Goal: Information Seeking & Learning: Find specific page/section

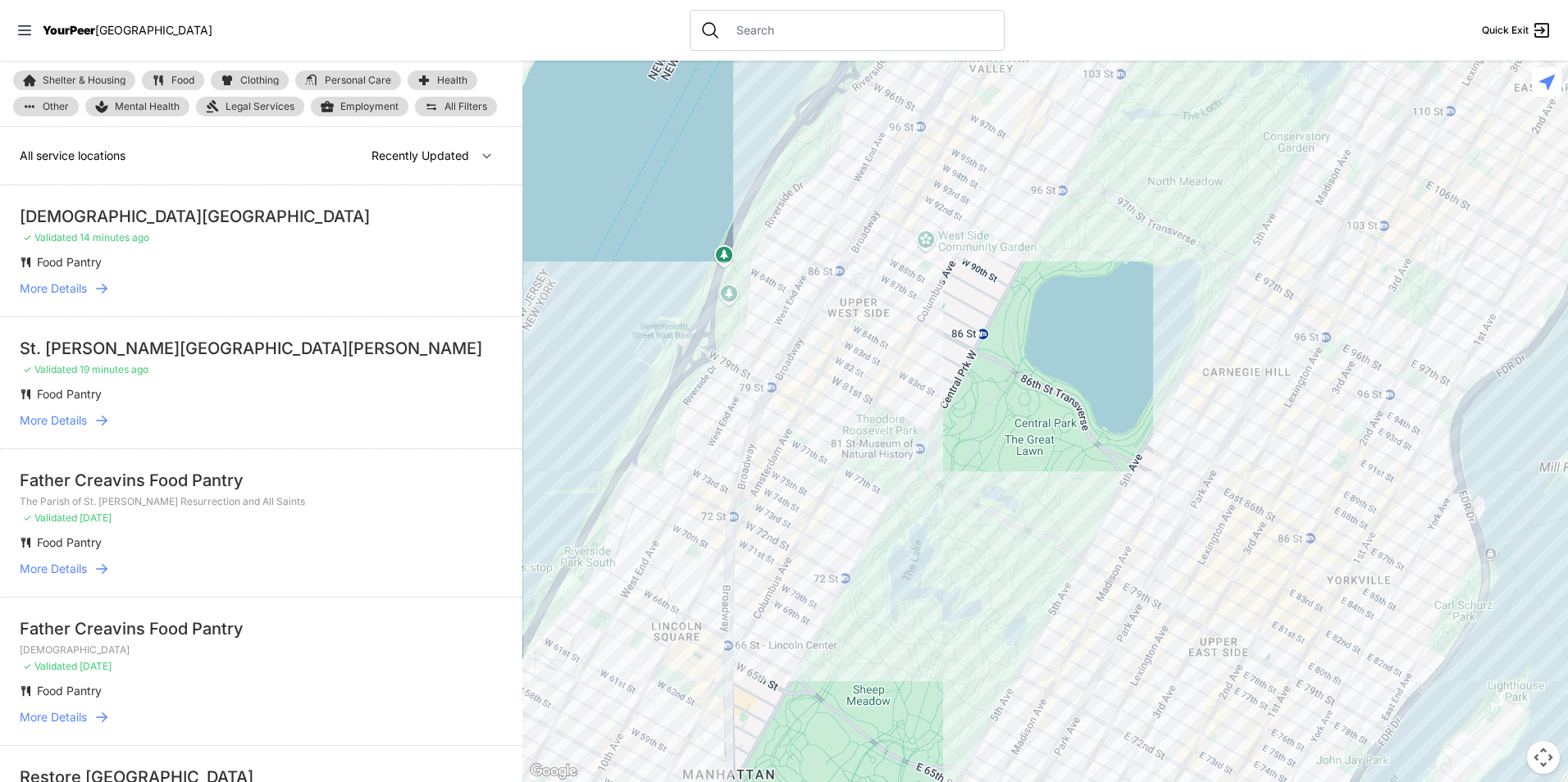
drag, startPoint x: 970, startPoint y: 303, endPoint x: 380, endPoint y: 743, distance: 736.0
click at [381, 741] on main "Shelter & Housing Food Clothing Personal Care Health Other Mental Health Legal …" at bounding box center [784, 421] width 1568 height 722
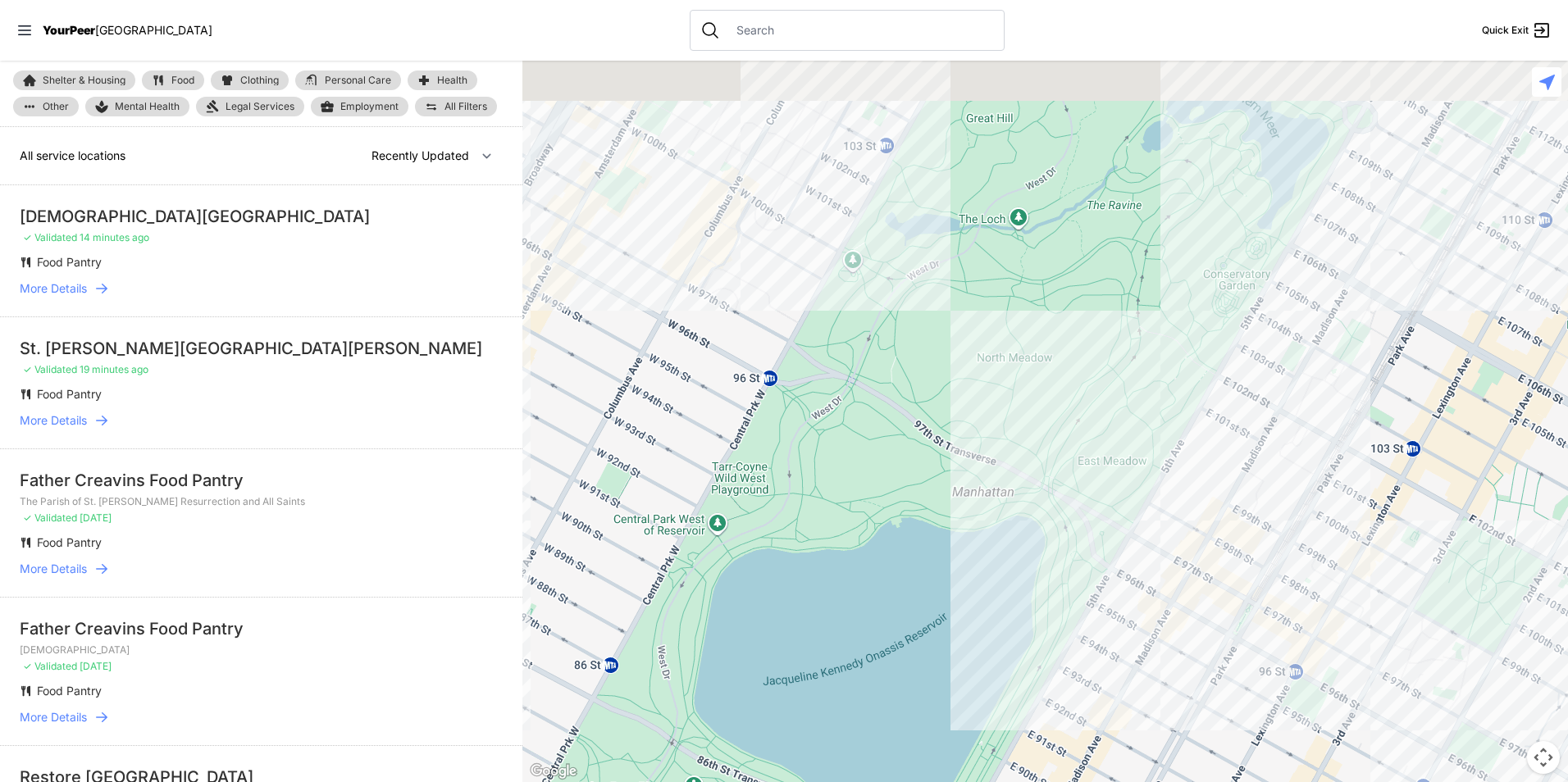
drag, startPoint x: 787, startPoint y: 475, endPoint x: 515, endPoint y: 715, distance: 362.7
click at [616, 668] on div at bounding box center [1045, 421] width 1046 height 722
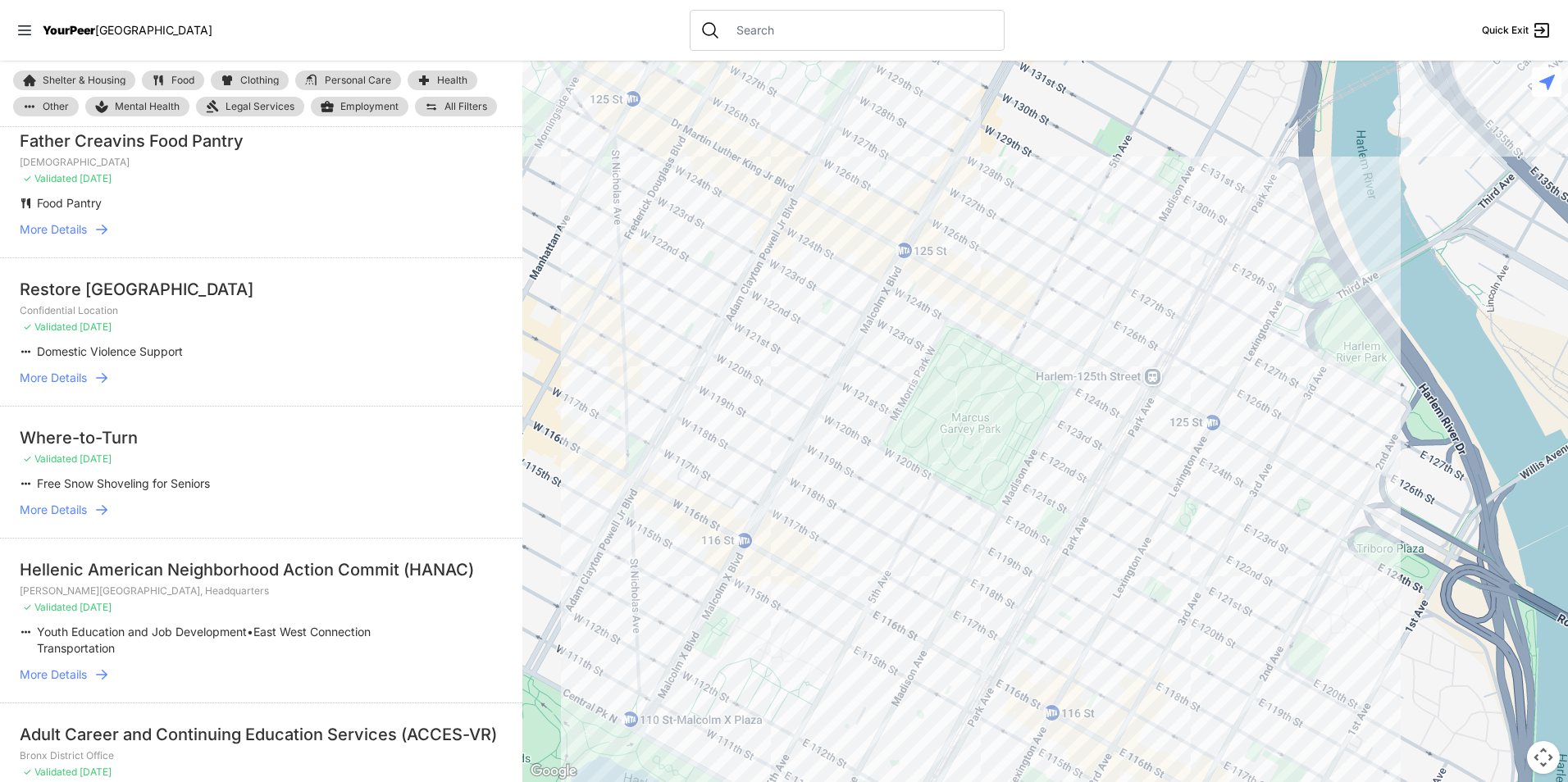
scroll to position [492, 0]
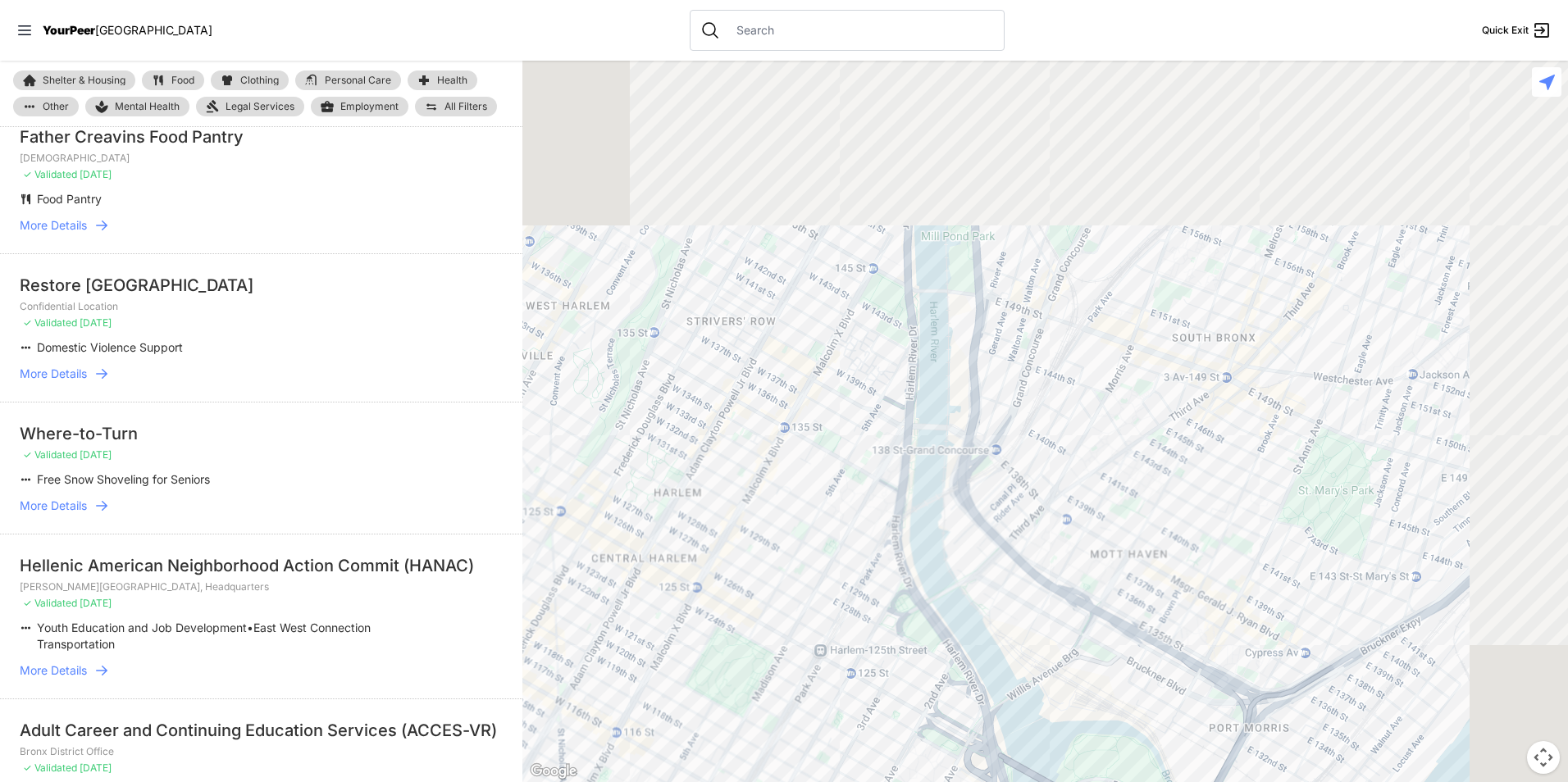
drag, startPoint x: 979, startPoint y: 446, endPoint x: 668, endPoint y: 716, distance: 411.9
click at [668, 716] on div at bounding box center [1045, 421] width 1046 height 722
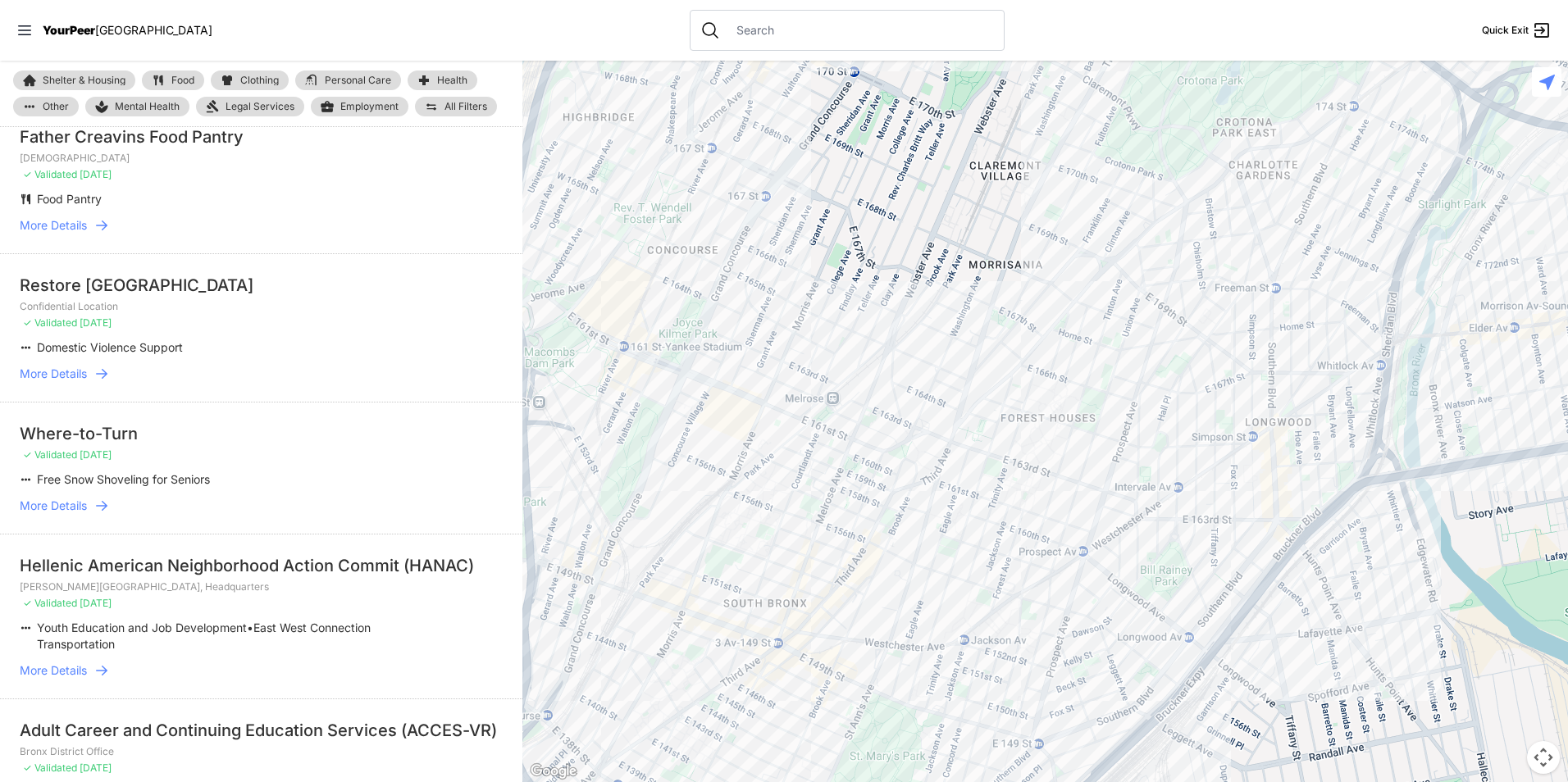
drag, startPoint x: 878, startPoint y: 637, endPoint x: 815, endPoint y: 442, distance: 204.9
click at [815, 442] on div at bounding box center [1045, 421] width 1046 height 722
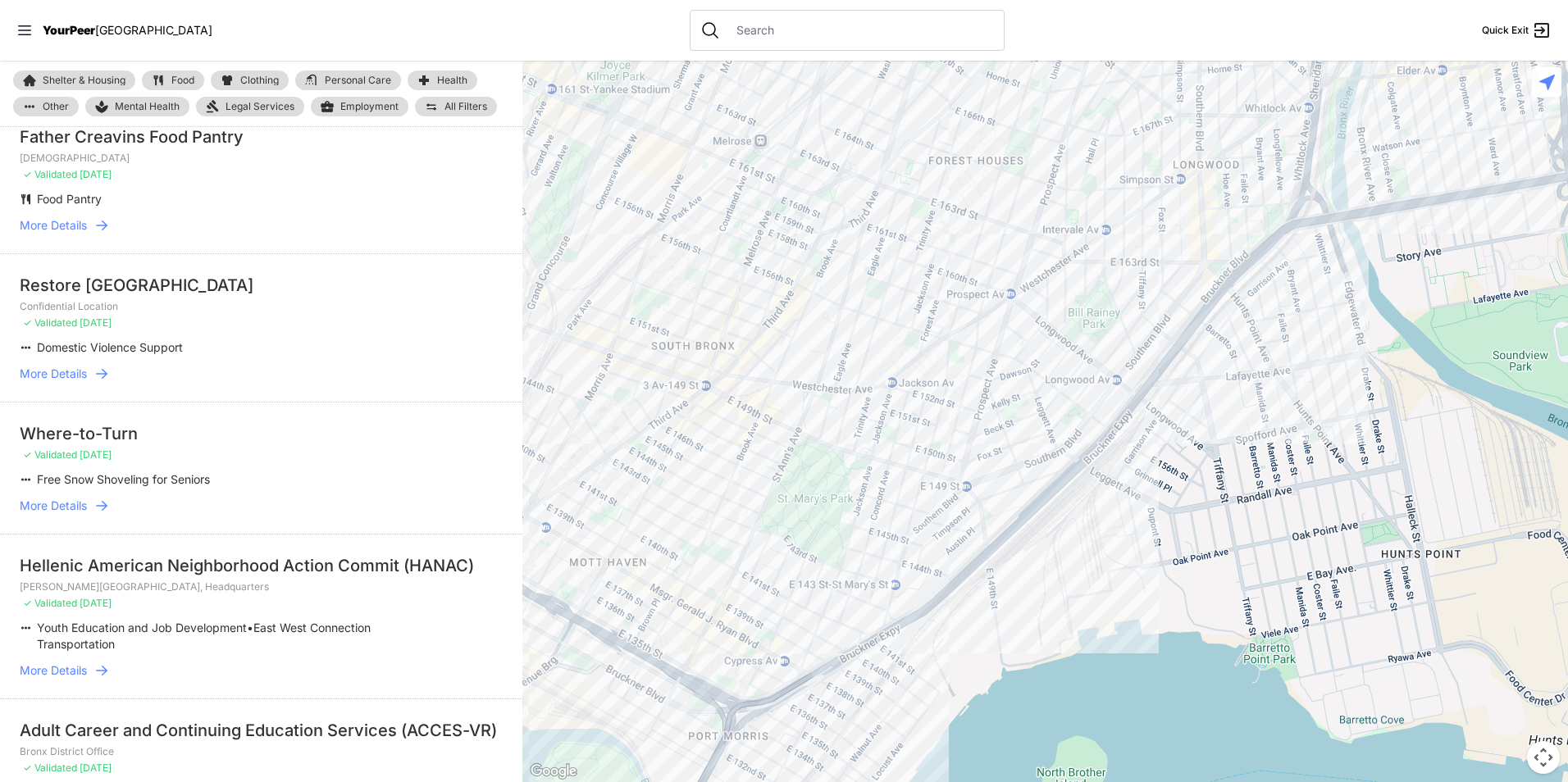
click at [177, 77] on span "Food" at bounding box center [183, 80] width 23 height 10
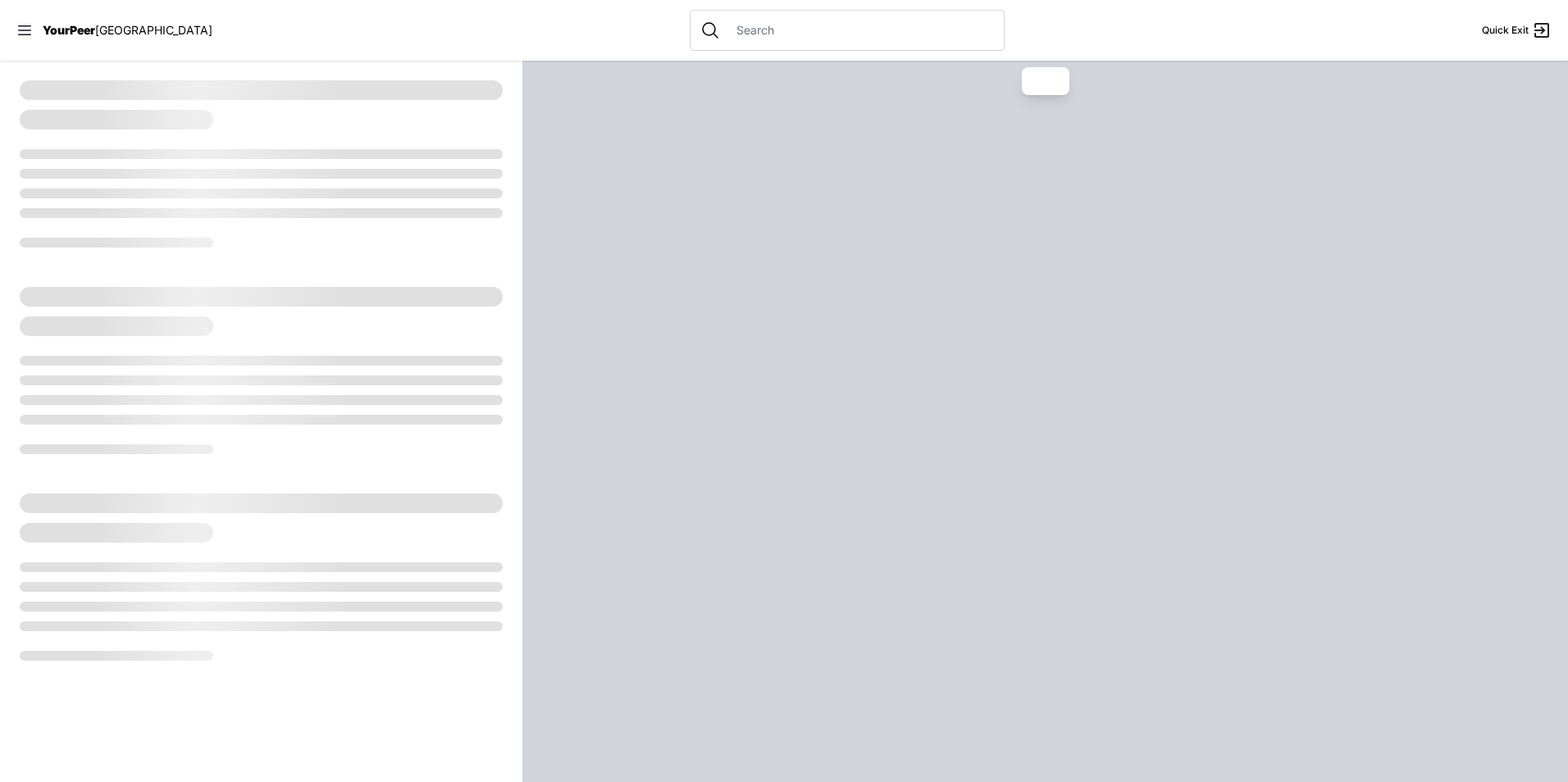
select select "recentlyUpdated"
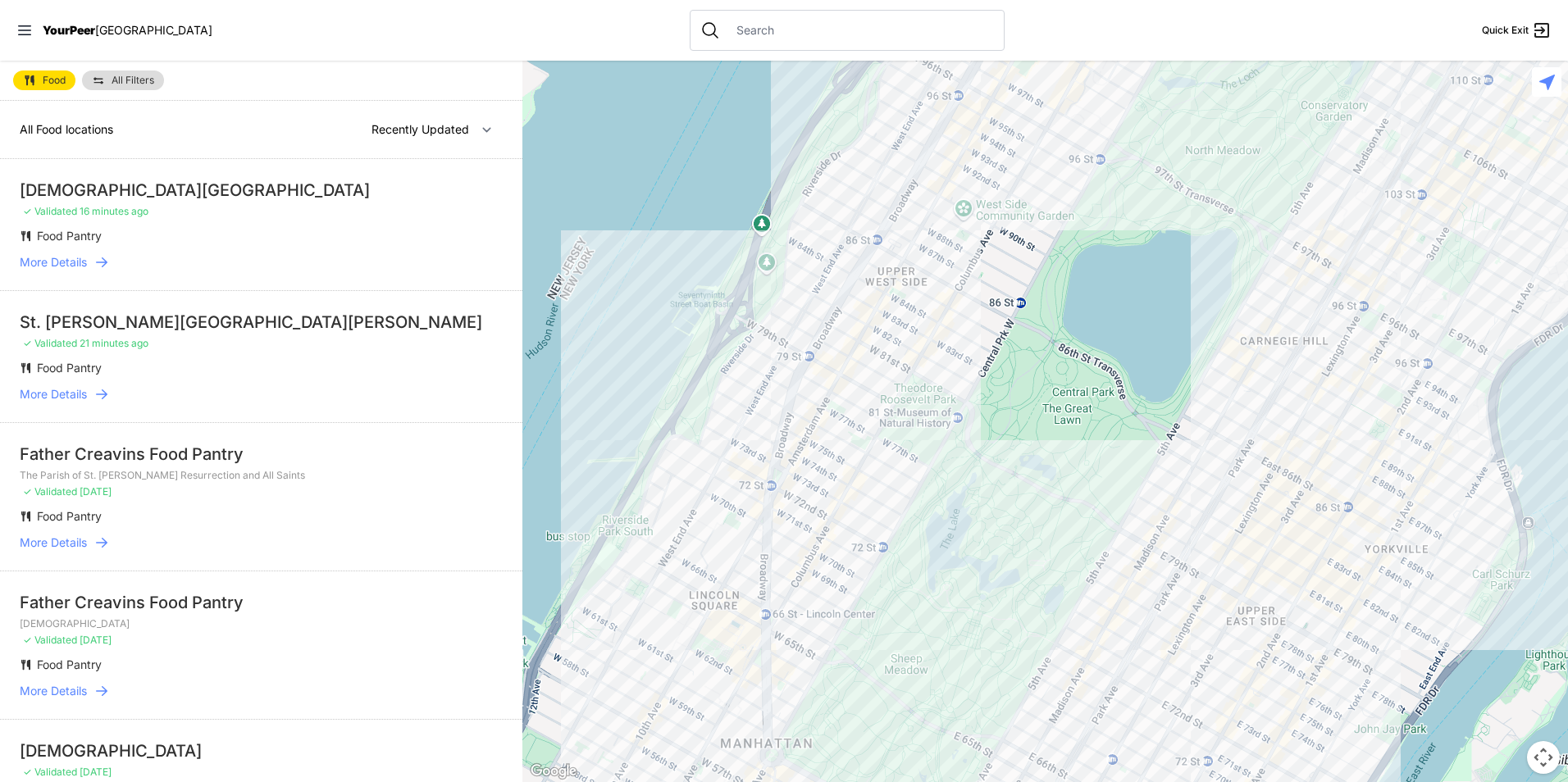
click at [138, 82] on span "All Filters" at bounding box center [133, 80] width 42 height 10
click at [118, 83] on span "All Filters" at bounding box center [133, 80] width 42 height 10
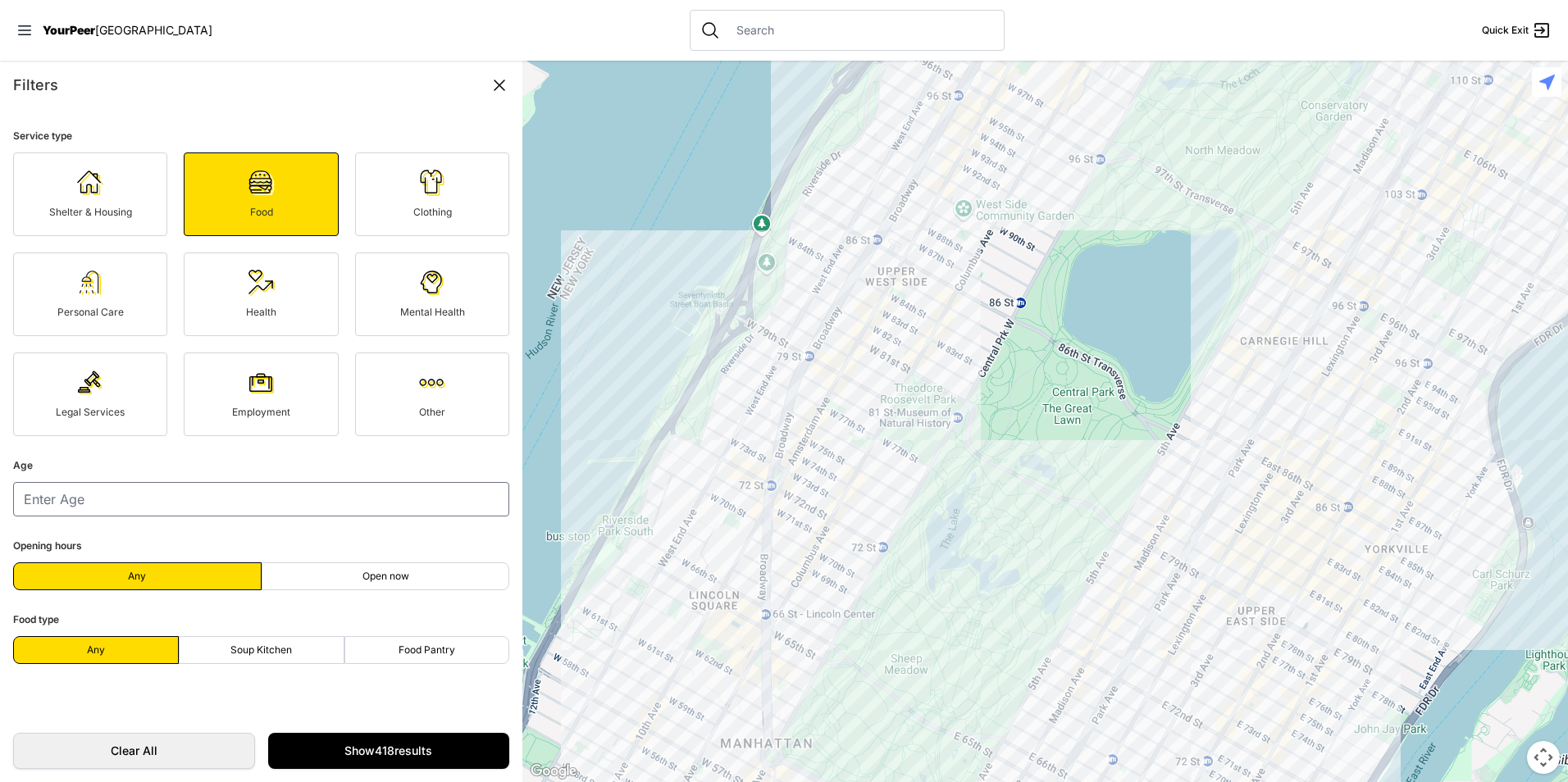
click at [261, 650] on span "Soup Kitchen" at bounding box center [261, 650] width 61 height 13
click at [261, 650] on input "Soup Kitchen" at bounding box center [261, 650] width 1 height 1
radio input "true"
click at [377, 755] on link "Show 418 results" at bounding box center [390, 751] width 242 height 36
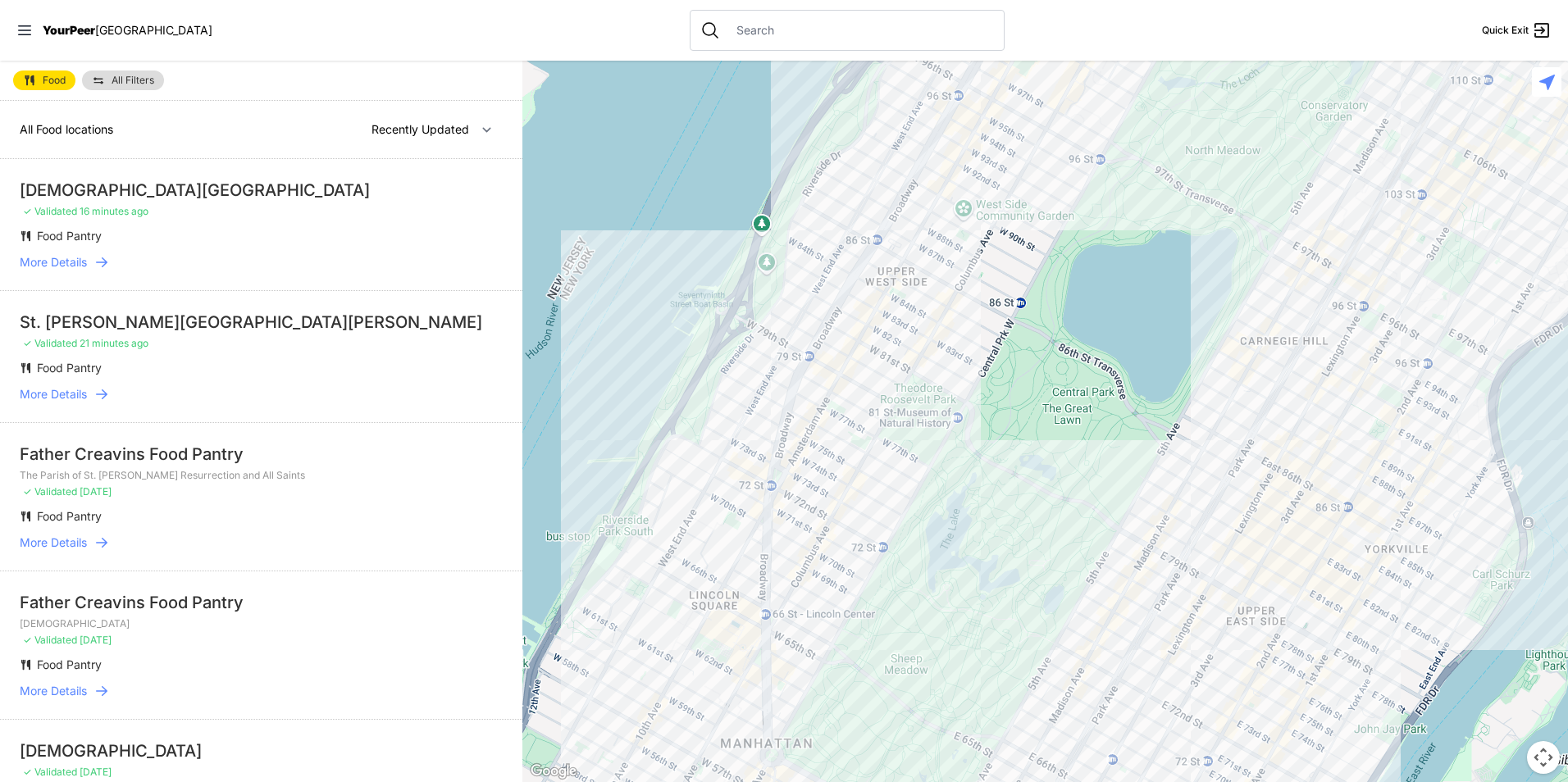
drag, startPoint x: 1080, startPoint y: 422, endPoint x: 634, endPoint y: 823, distance: 599.8
click at [634, 756] on html "View map Close panel YourPeer [GEOGRAPHIC_DATA] Quick Exit Single Adult Familie…" at bounding box center [784, 391] width 1568 height 782
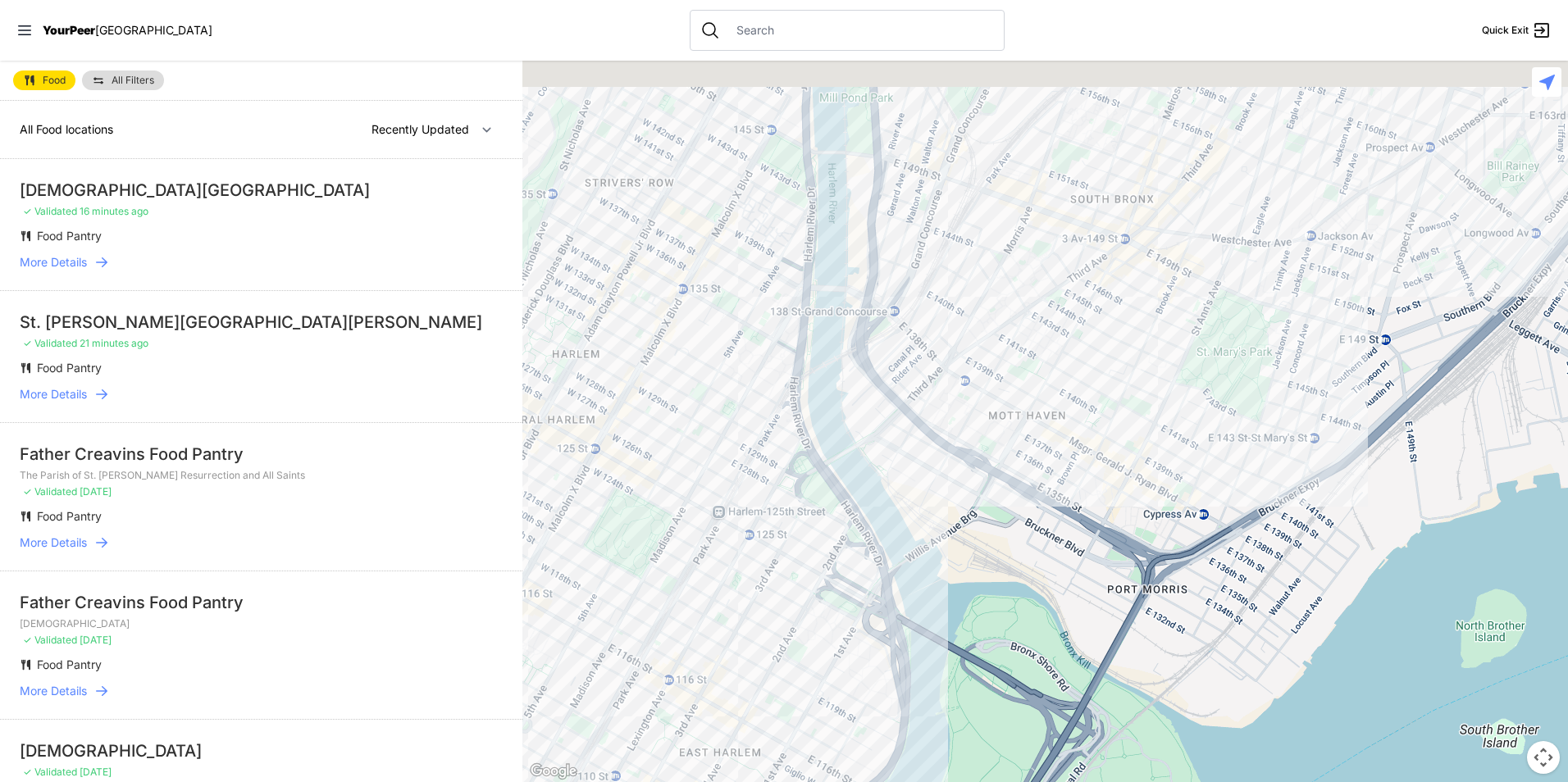
drag, startPoint x: 766, startPoint y: 431, endPoint x: 602, endPoint y: 823, distance: 424.9
click at [602, 756] on html "View map Close panel YourPeer [GEOGRAPHIC_DATA] Quick Exit Single Adult Familie…" at bounding box center [784, 391] width 1568 height 782
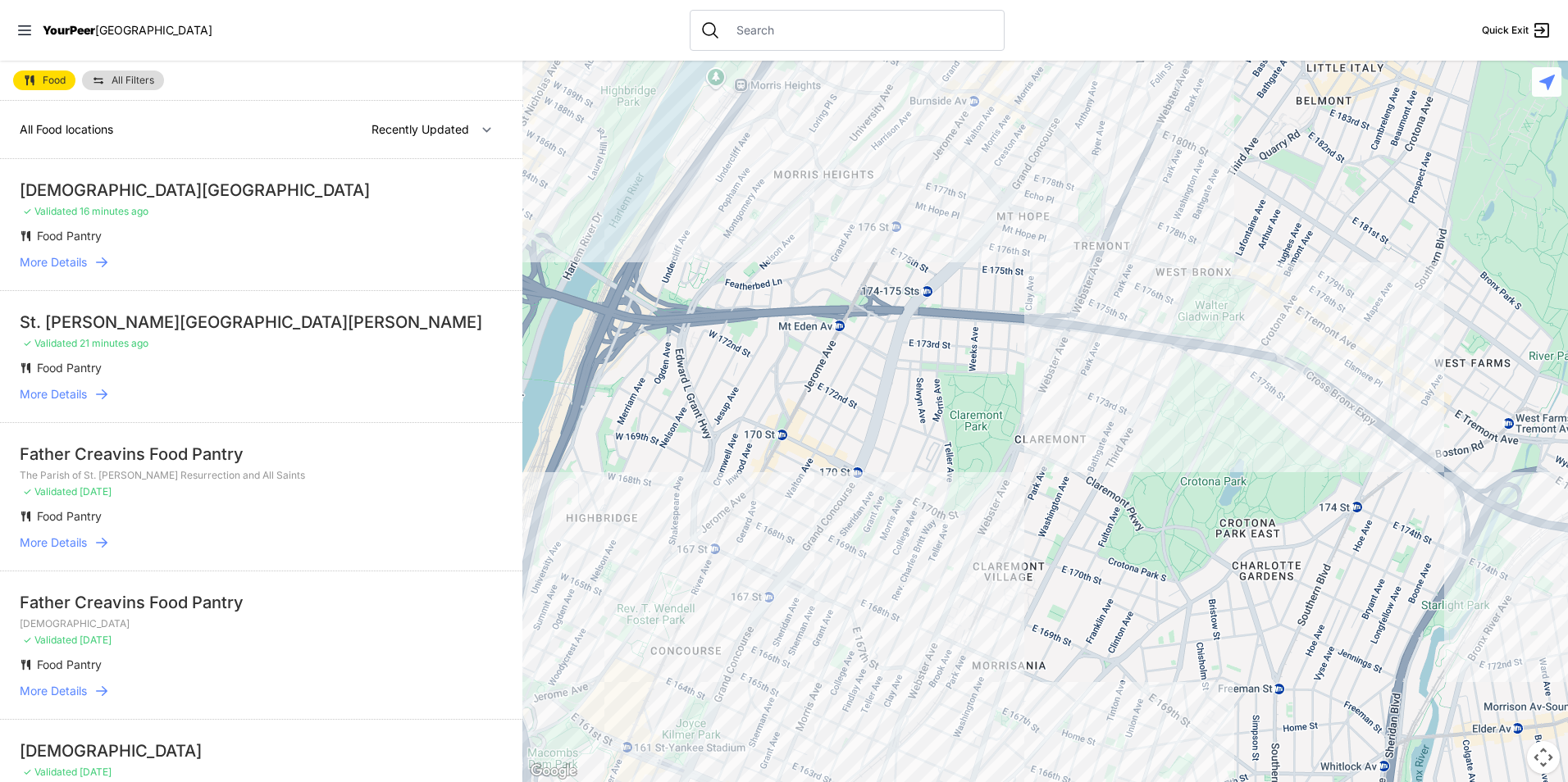
drag, startPoint x: 627, startPoint y: 676, endPoint x: 506, endPoint y: 438, distance: 267.0
click at [507, 439] on main "Food All Filters All Food locations Nearby Recently Updated Most Services Fello…" at bounding box center [784, 421] width 1568 height 722
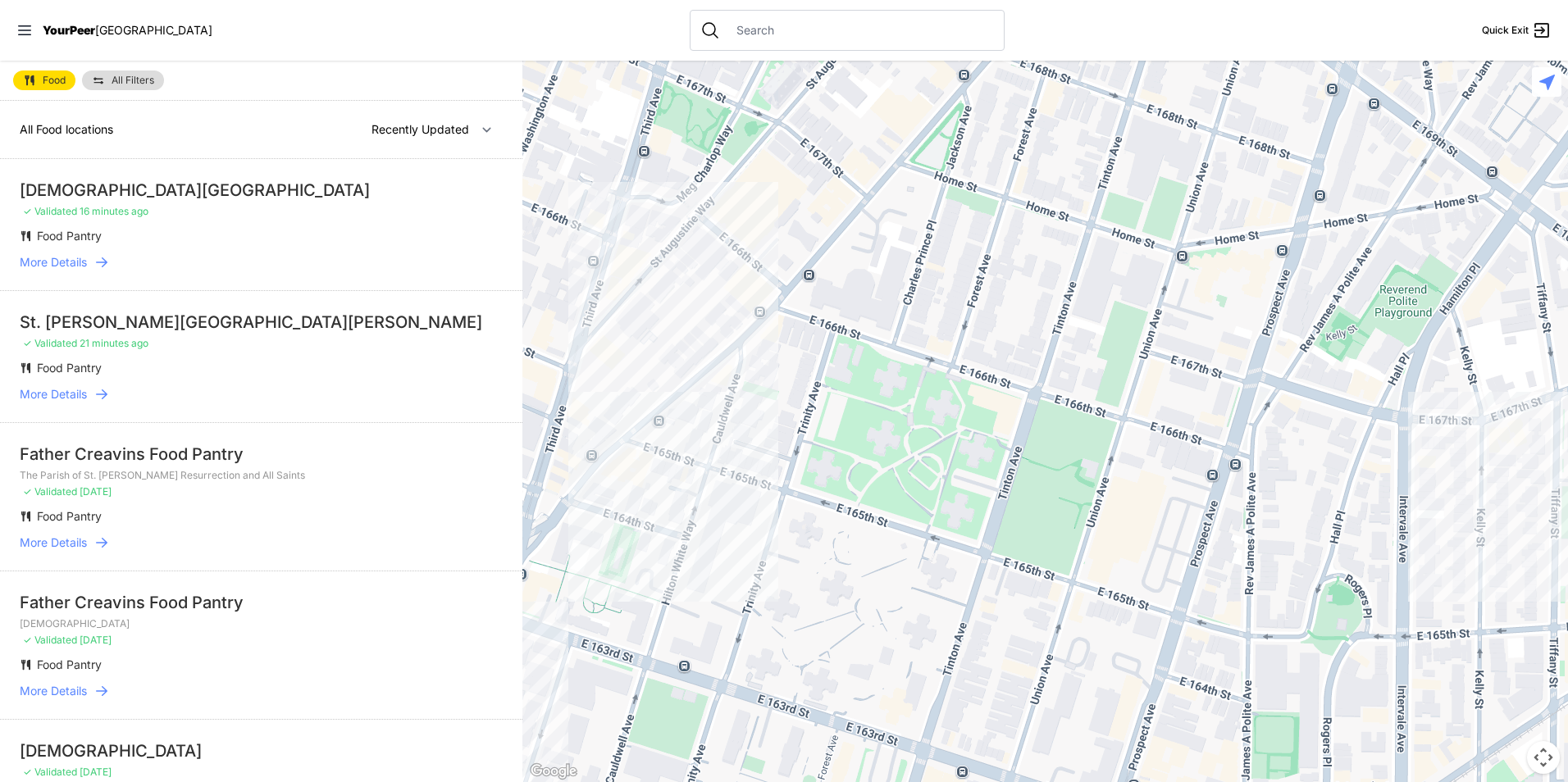
click at [641, 431] on div at bounding box center [1045, 421] width 1046 height 722
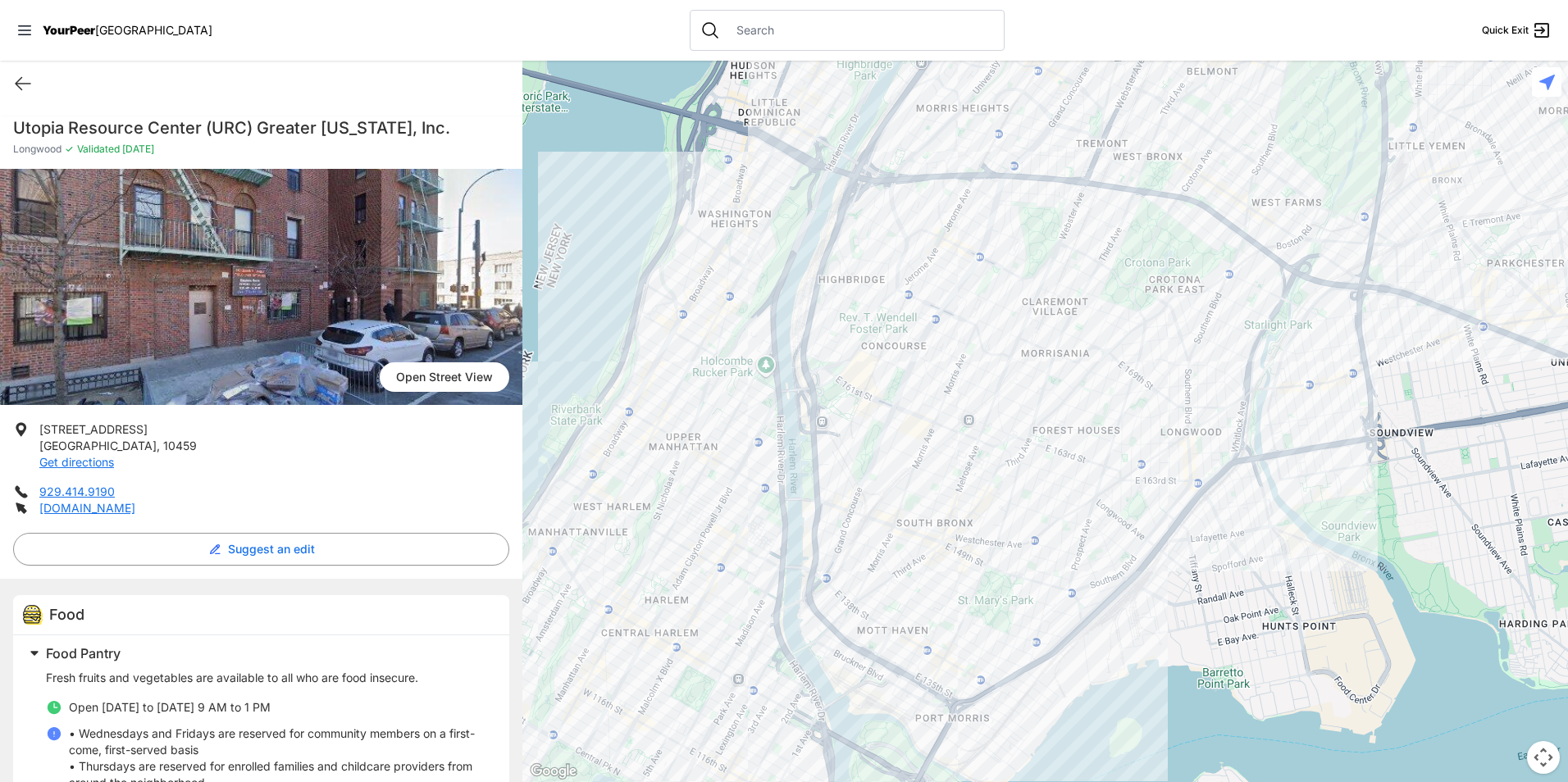
scroll to position [82, 0]
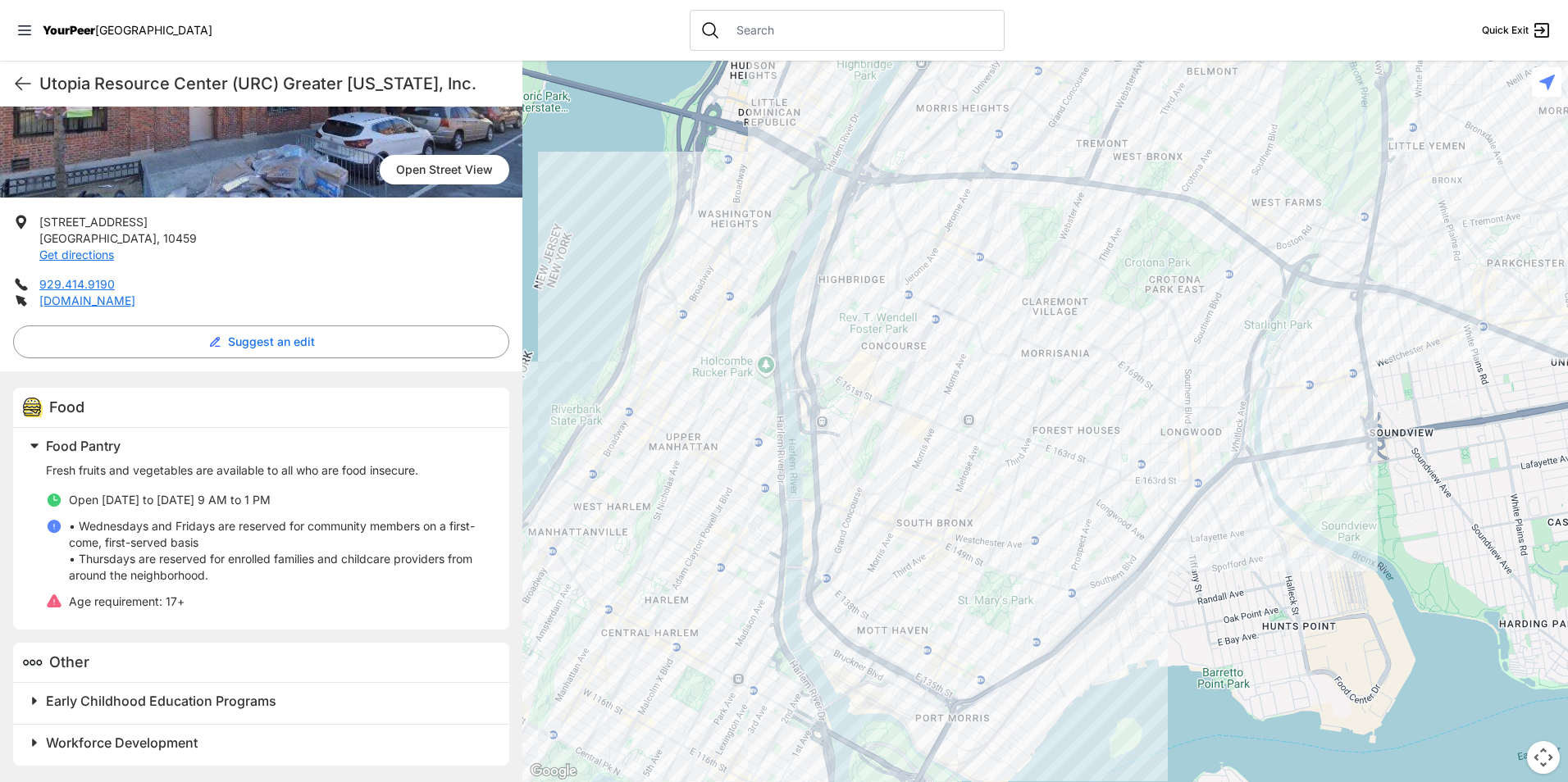
click at [218, 438] on h2 "Food Pantry" at bounding box center [267, 446] width 443 height 20
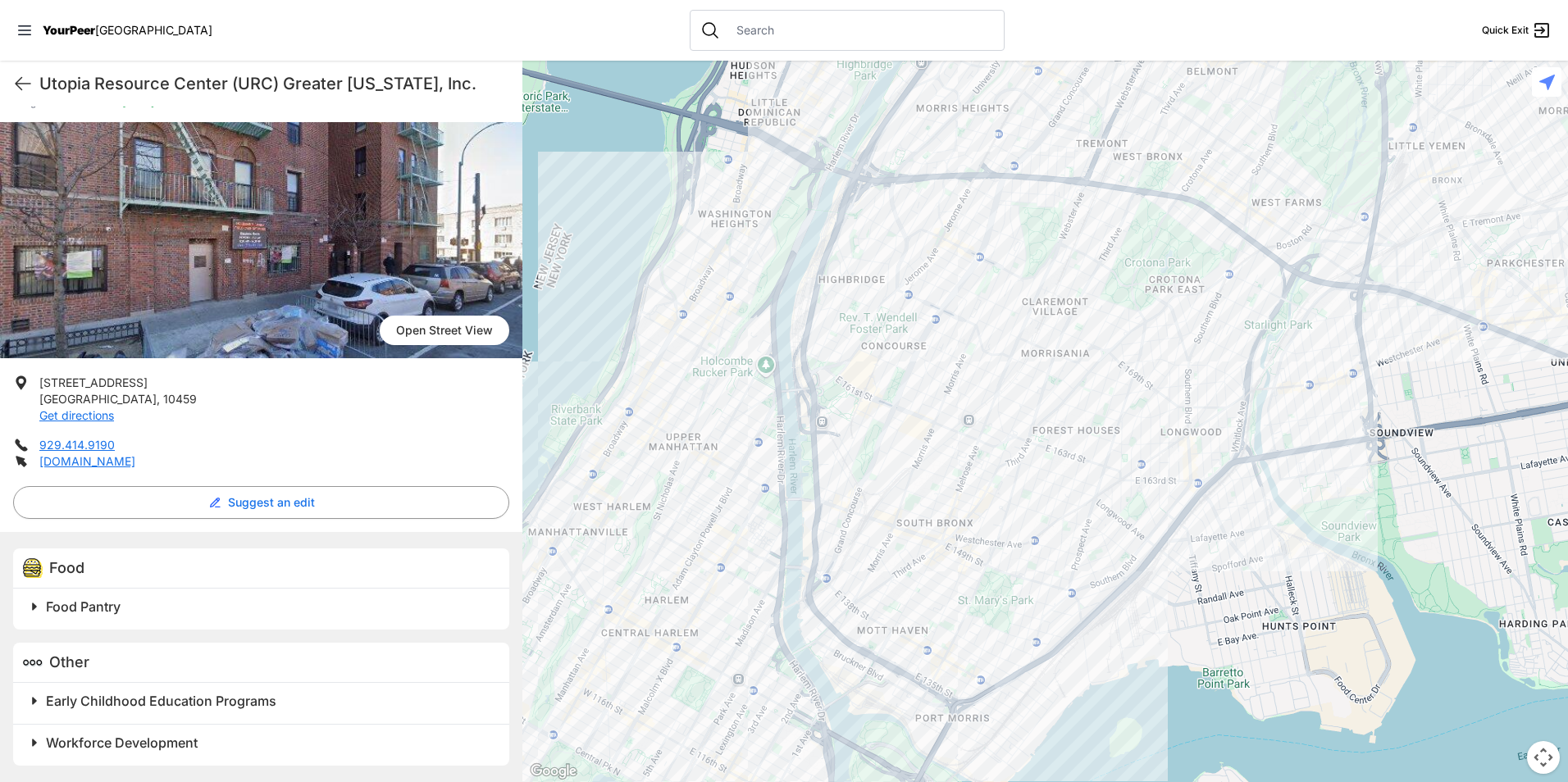
scroll to position [46, 0]
click at [22, 82] on icon at bounding box center [23, 84] width 20 height 20
select select "recentlyUpdated"
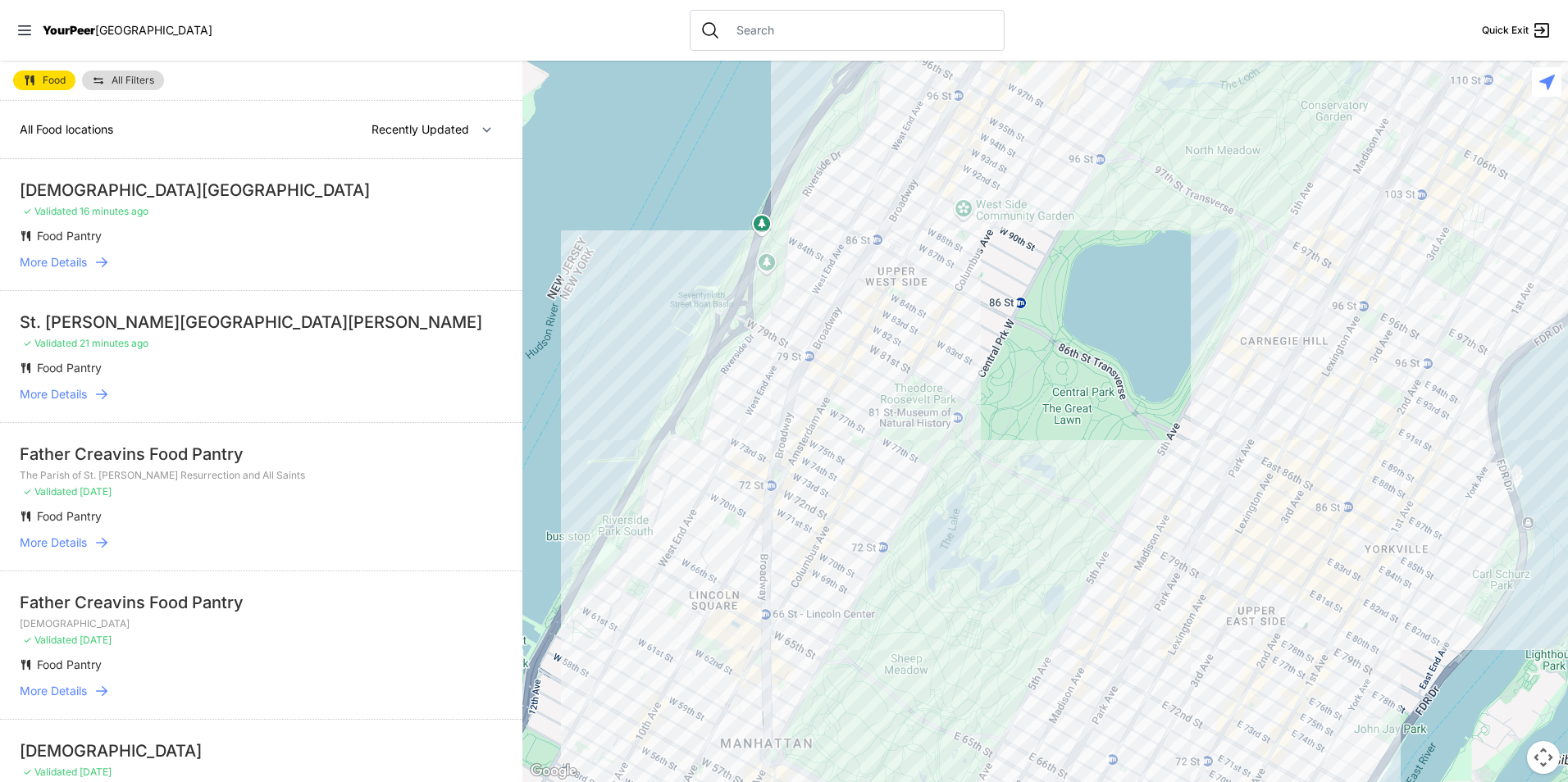
click at [127, 93] on div "Food All Filters" at bounding box center [261, 80] width 522 height 40
click at [126, 84] on span "All Filters" at bounding box center [133, 80] width 42 height 10
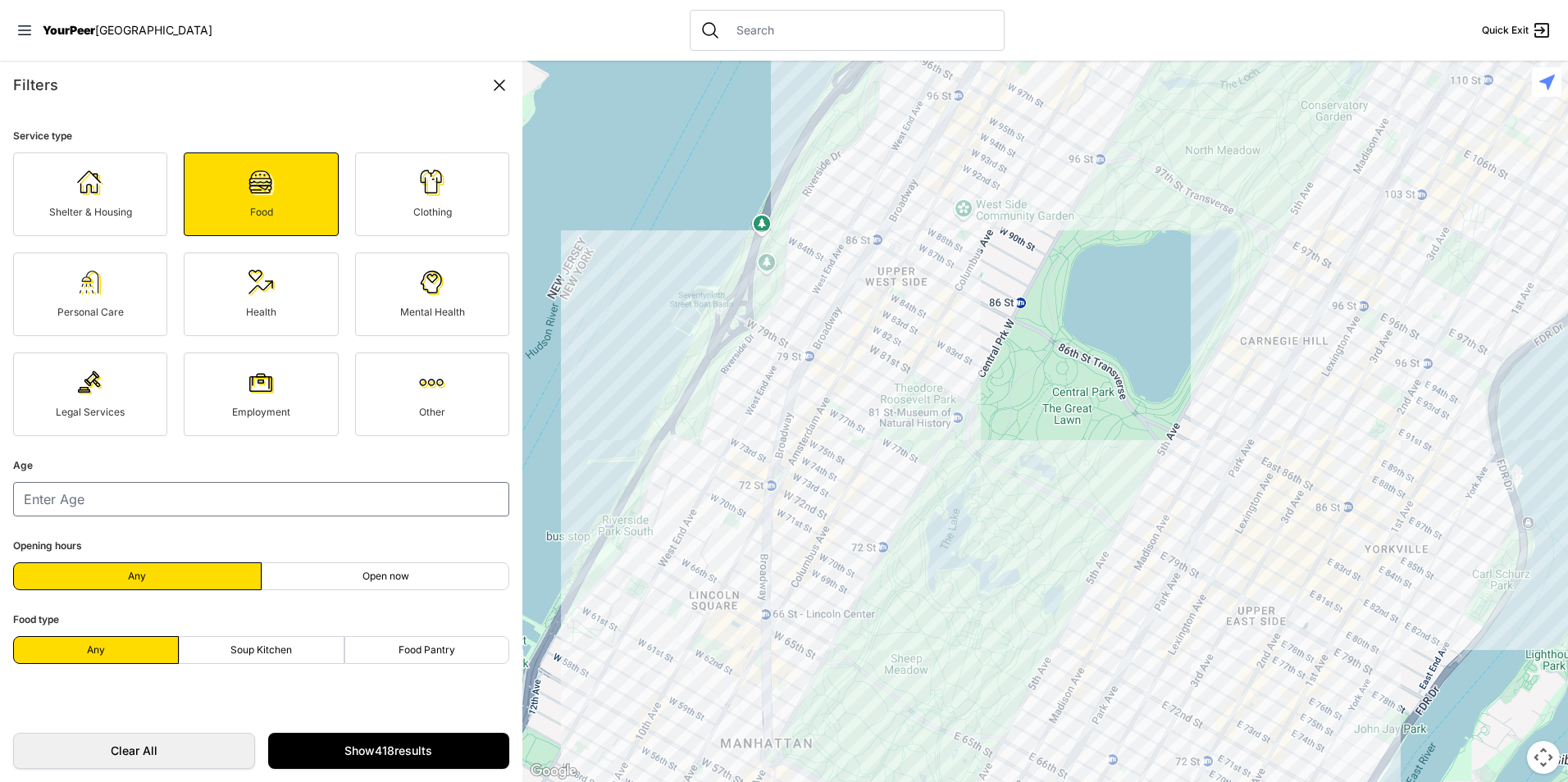
click at [283, 642] on label "Soup Kitchen" at bounding box center [262, 650] width 166 height 28
click at [262, 650] on input "Soup Kitchen" at bounding box center [261, 650] width 1 height 1
select select "recentlyUpdated"
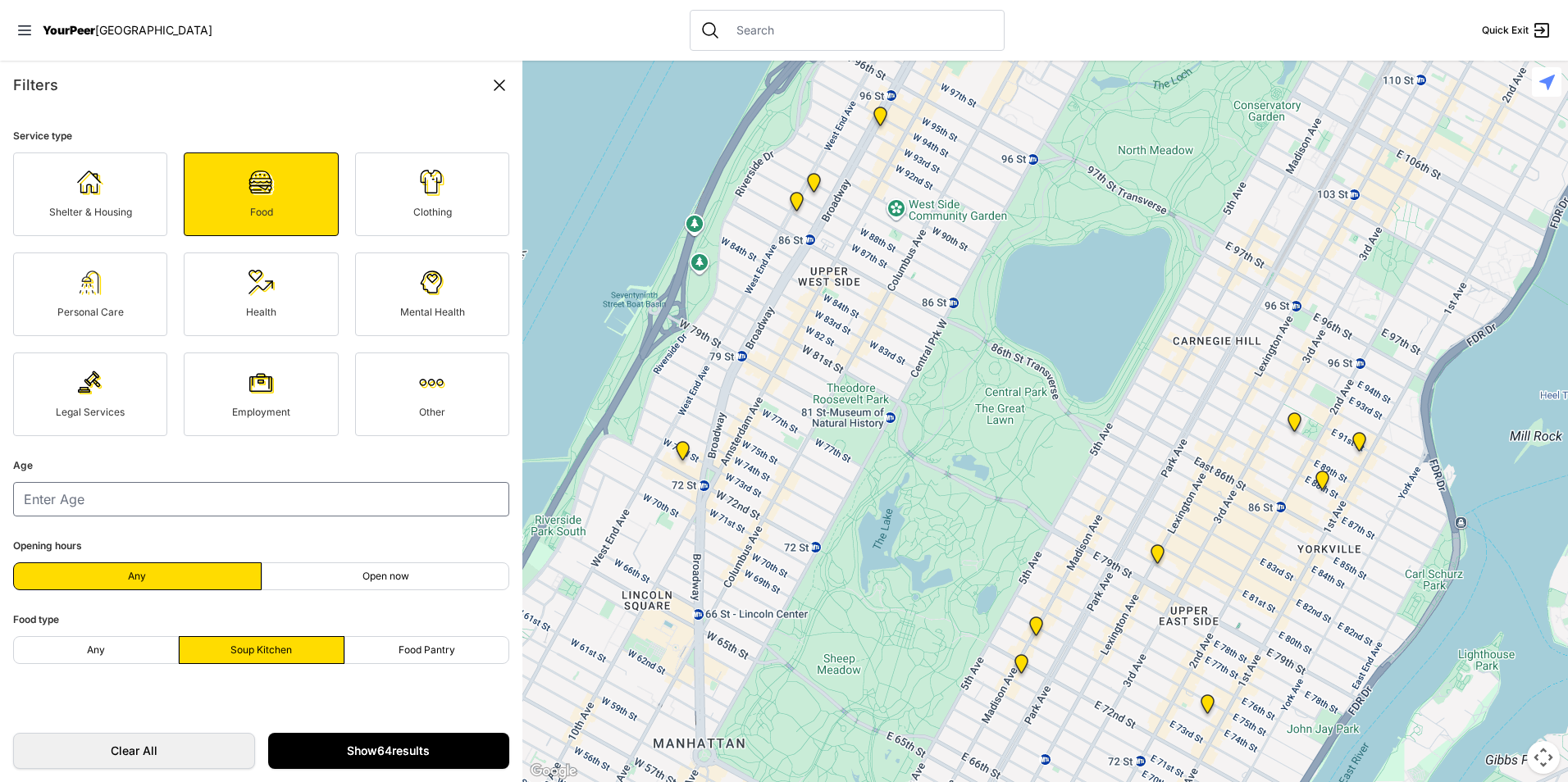
click at [400, 756] on link "Show 64 results" at bounding box center [390, 751] width 242 height 36
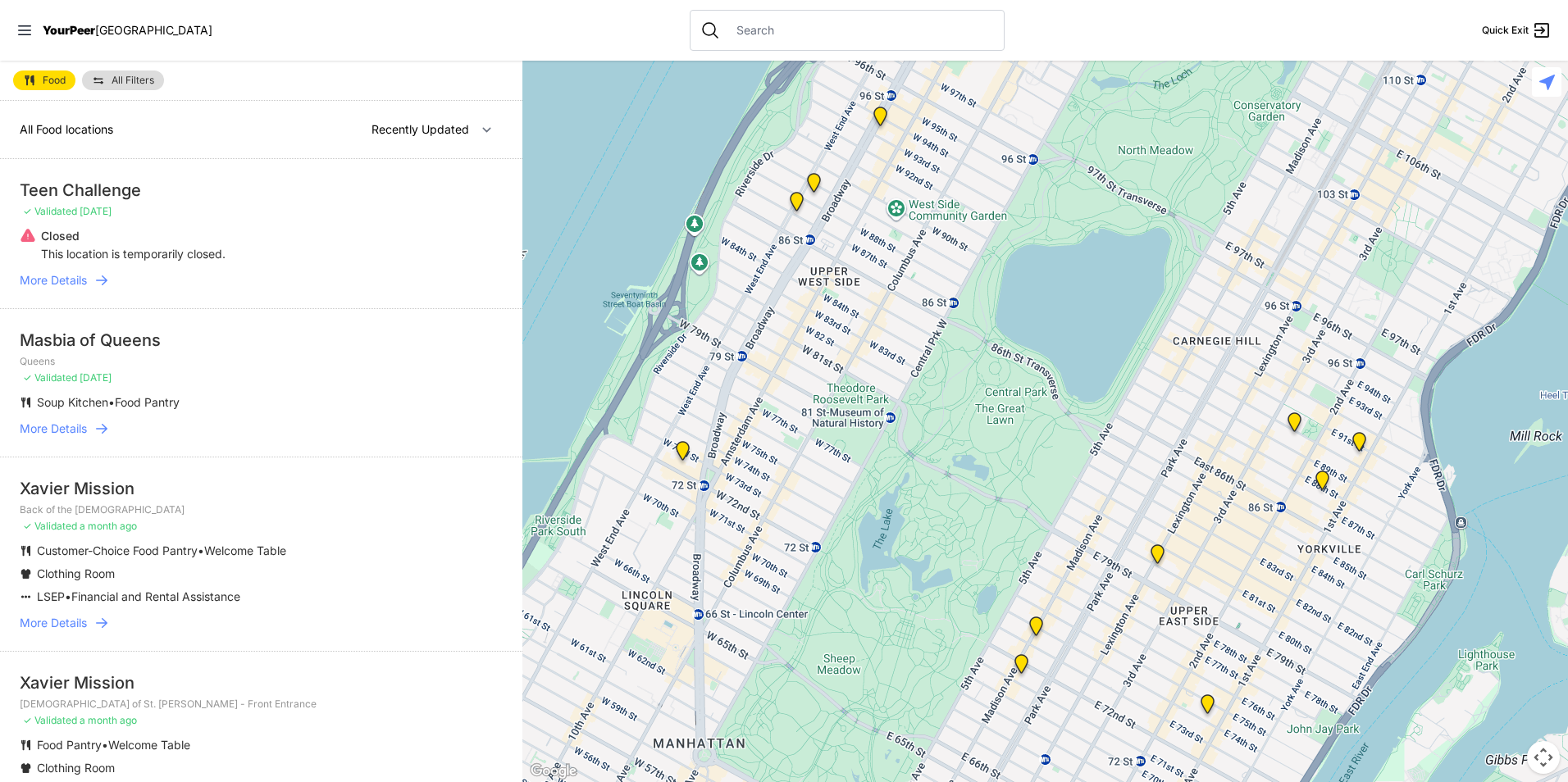
click at [417, 739] on li "Food Pantry • Welcome Table" at bounding box center [229, 746] width 418 height 17
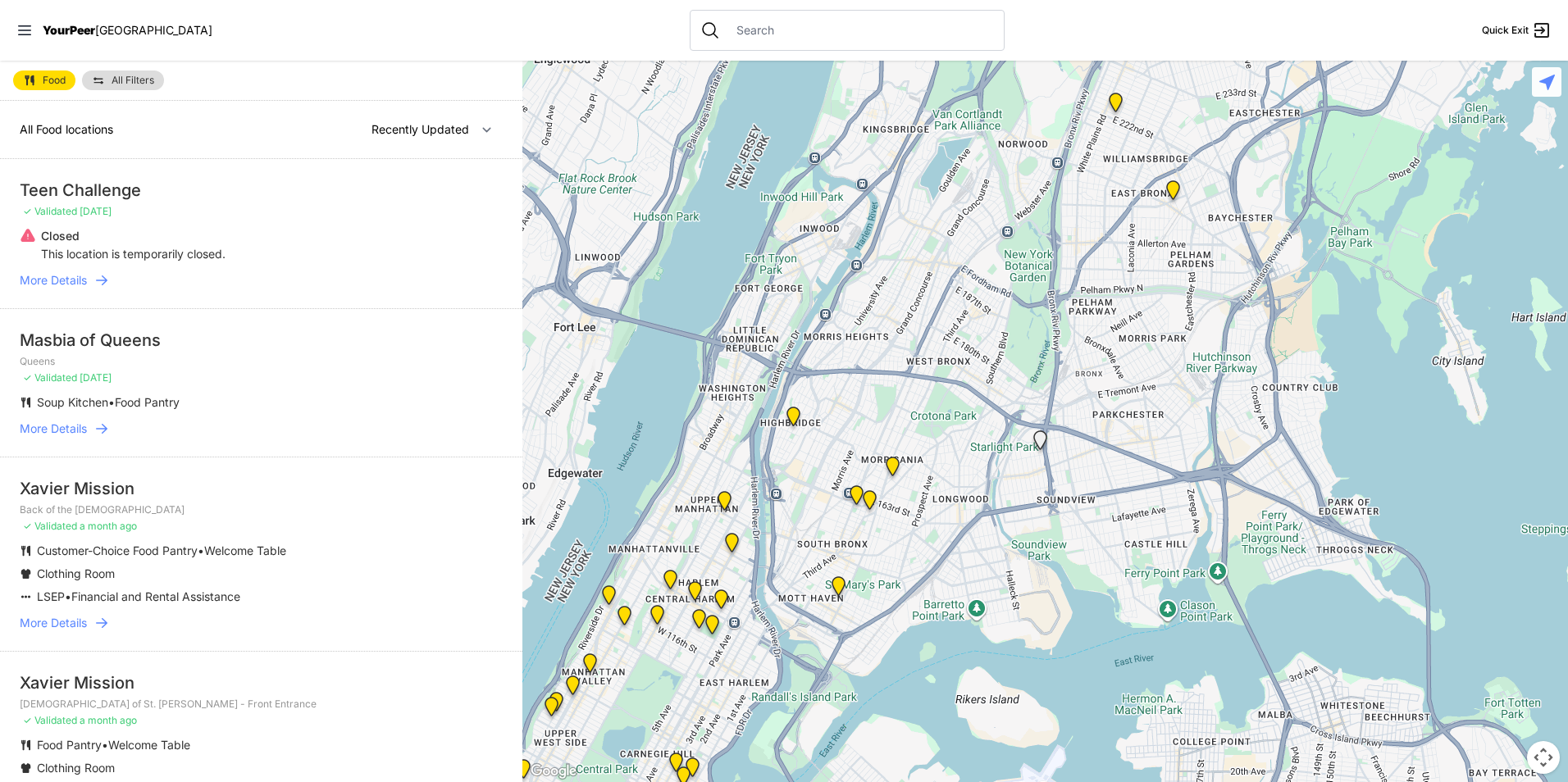
drag, startPoint x: 893, startPoint y: 524, endPoint x: 618, endPoint y: 758, distance: 361.1
click at [618, 756] on div at bounding box center [1045, 421] width 1046 height 722
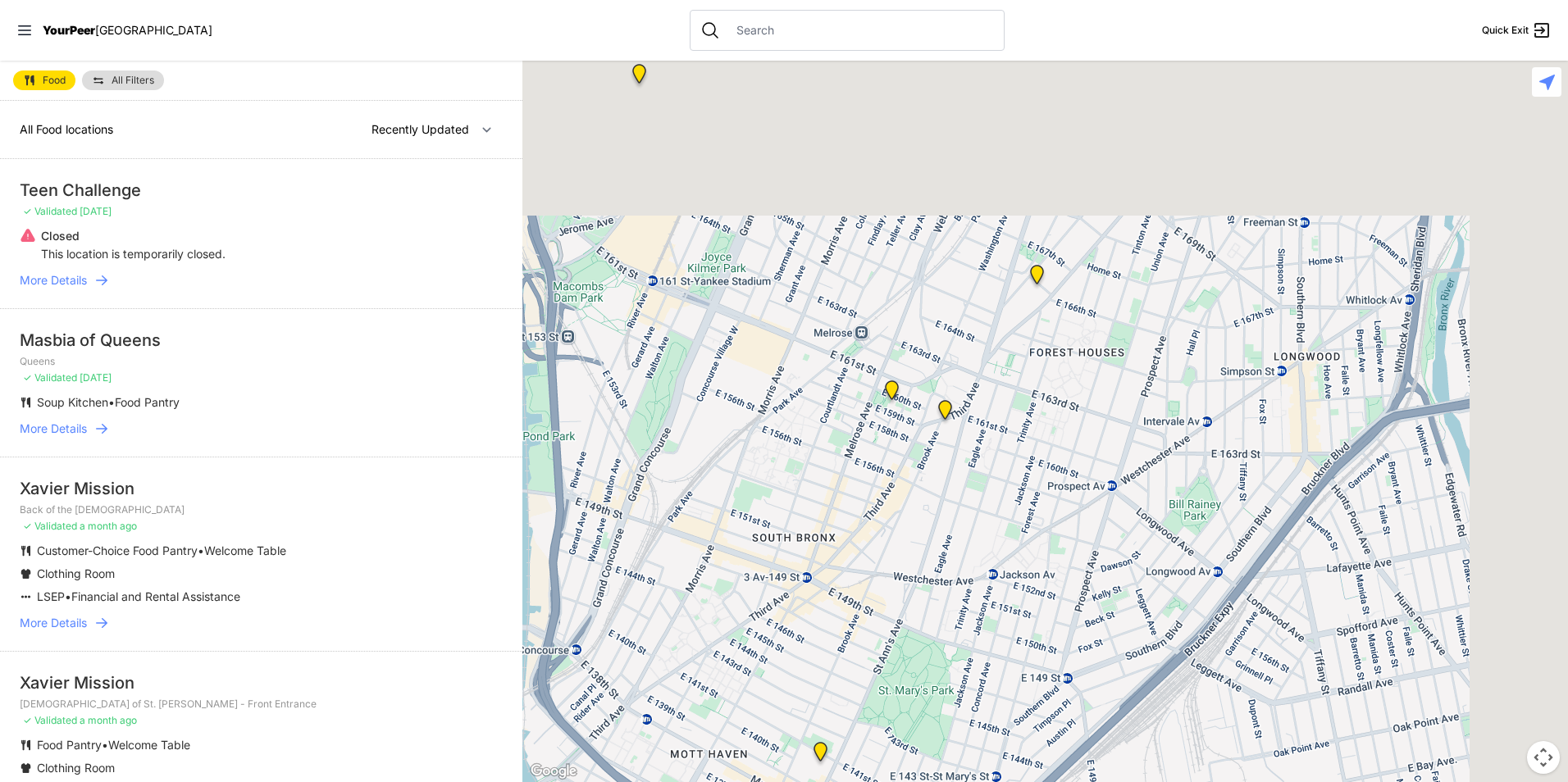
drag, startPoint x: 612, startPoint y: 659, endPoint x: 435, endPoint y: 751, distance: 199.5
click at [435, 751] on main "Food All Filters All Food locations Nearby Recently Updated Most Services Teen …" at bounding box center [784, 421] width 1568 height 722
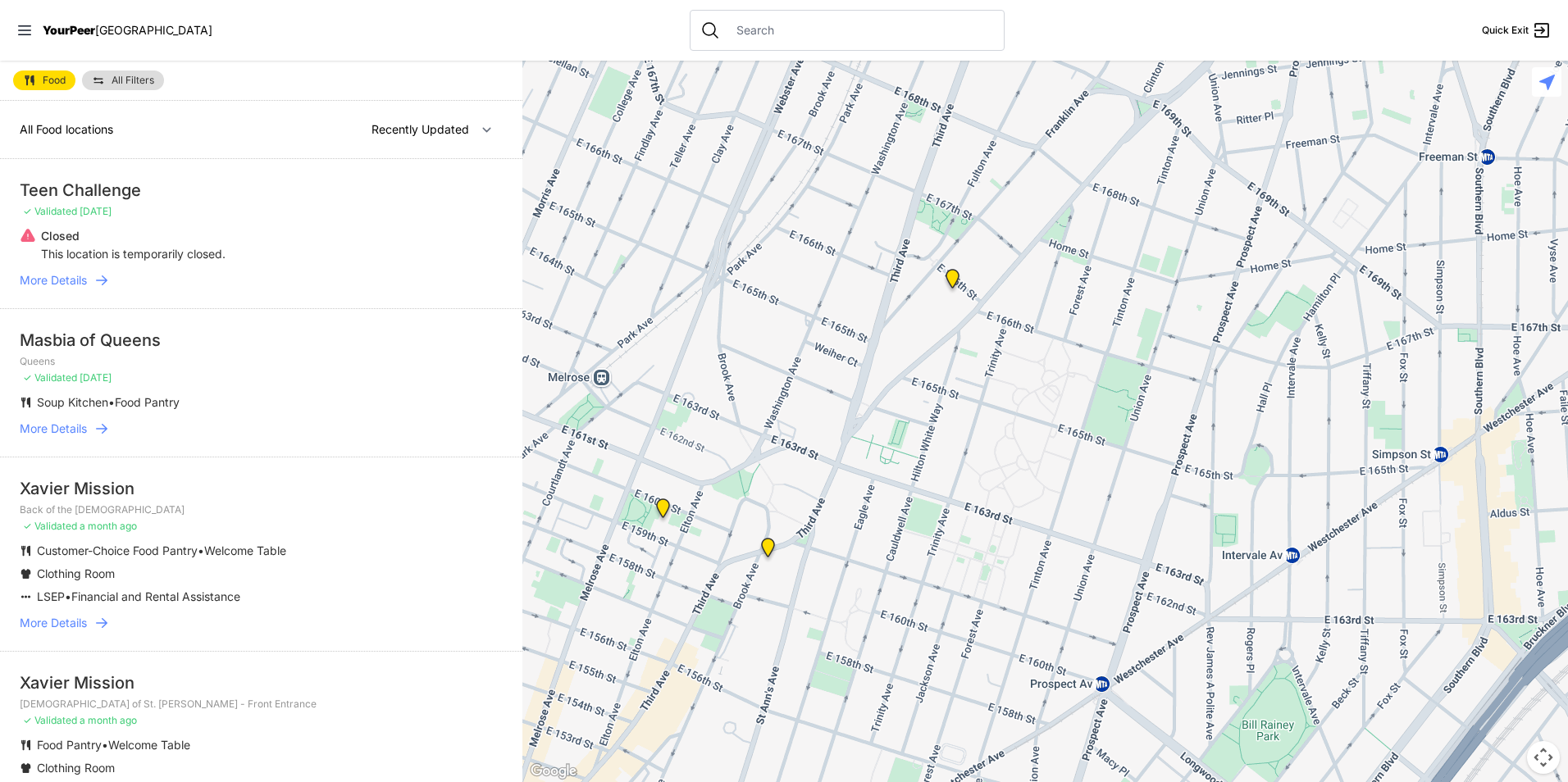
drag, startPoint x: 1031, startPoint y: 469, endPoint x: 874, endPoint y: 708, distance: 286.0
click at [874, 708] on div at bounding box center [1045, 421] width 1046 height 722
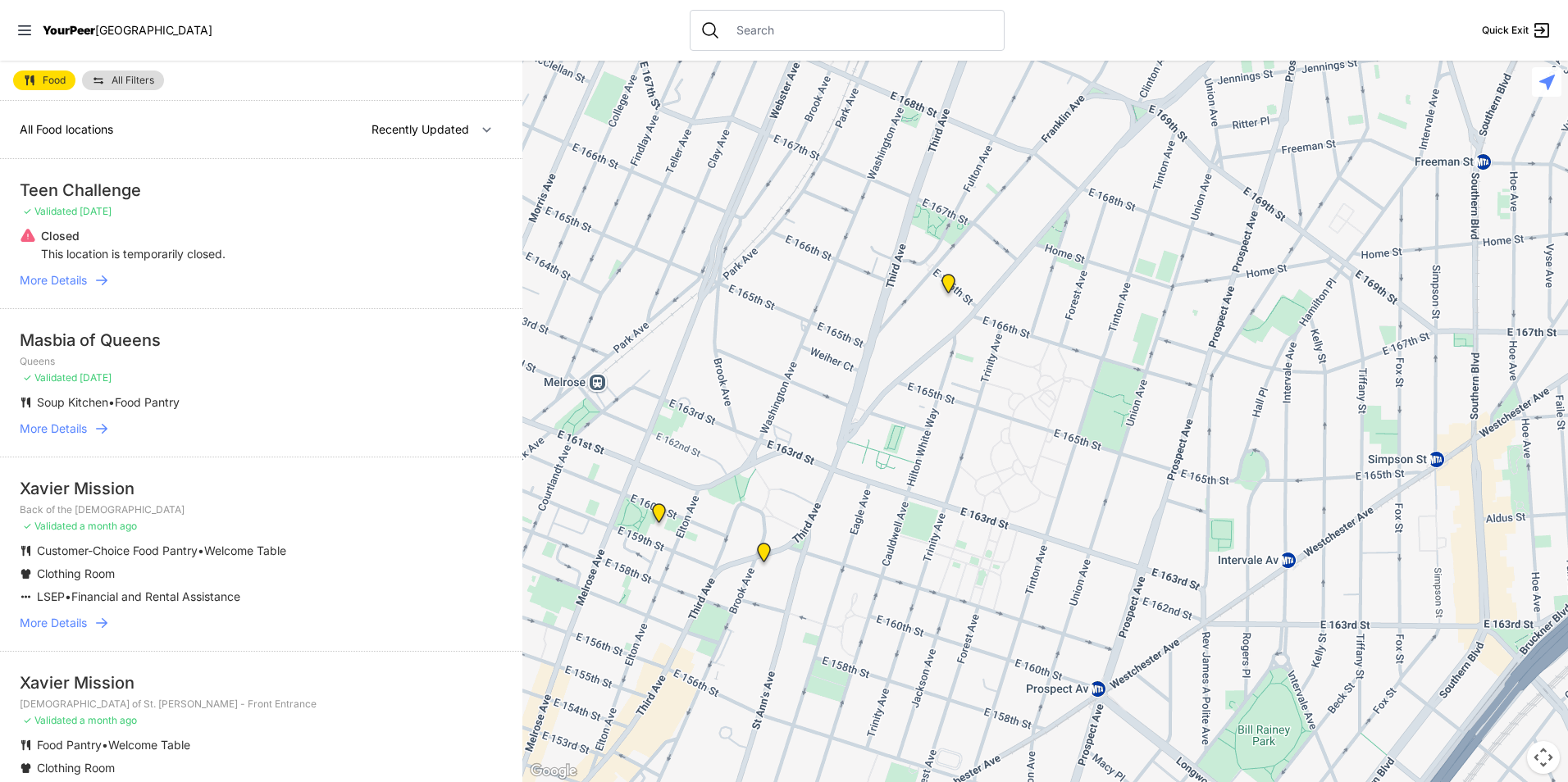
click at [760, 558] on img "Wellness Center" at bounding box center [763, 555] width 34 height 39
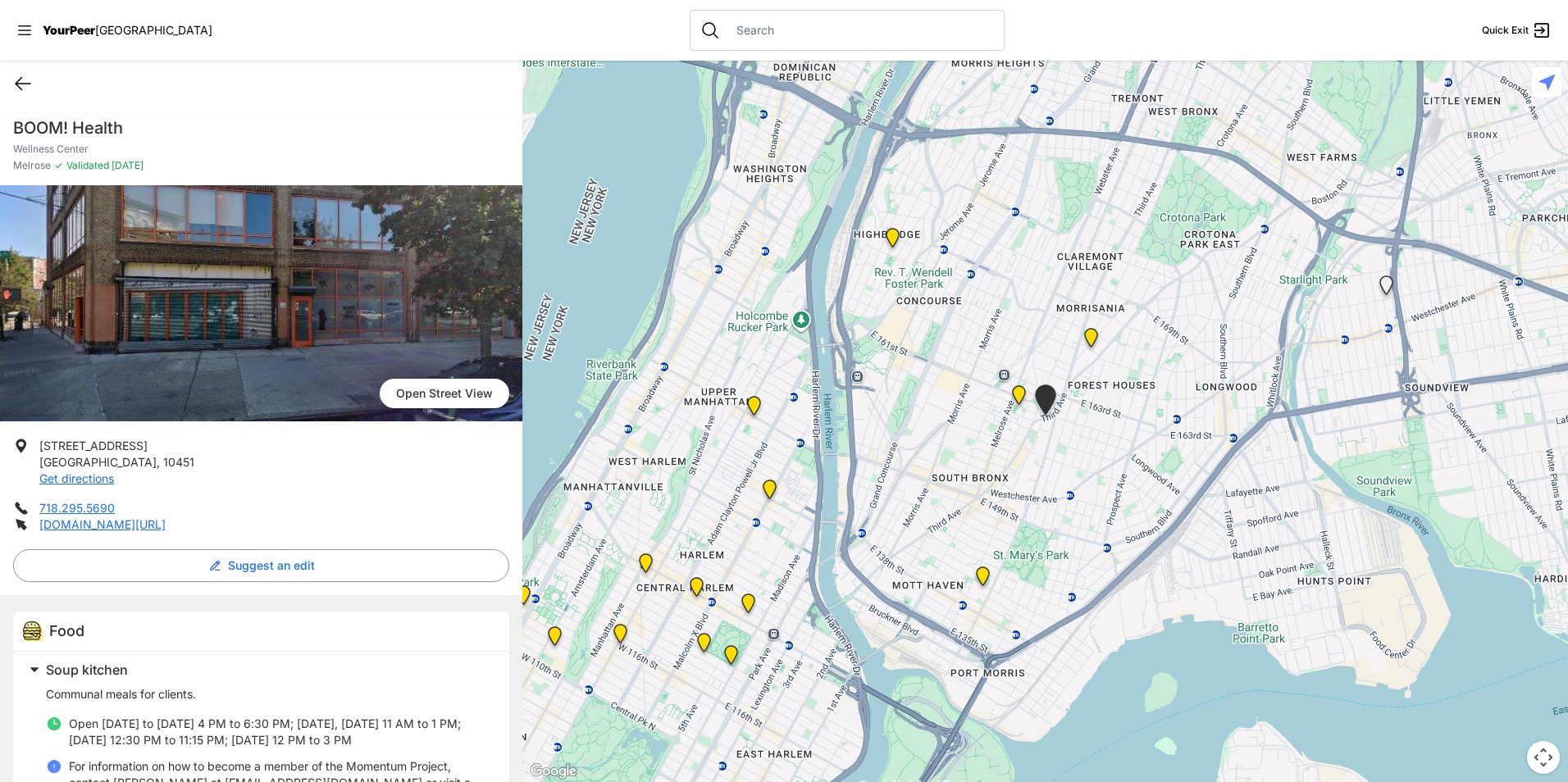
click at [19, 80] on icon at bounding box center [23, 84] width 15 height 12
select select "recentlyUpdated"
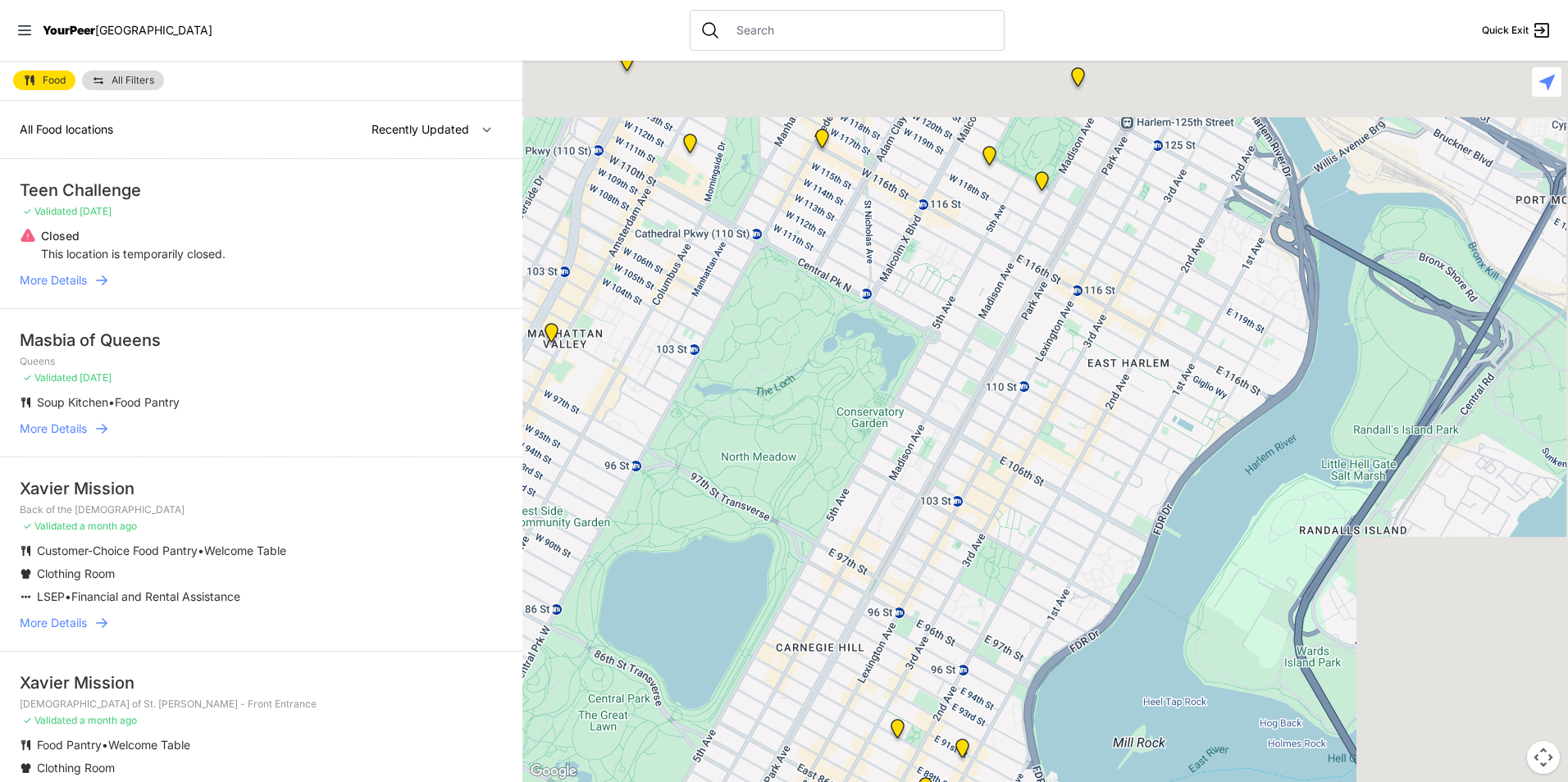
drag, startPoint x: 994, startPoint y: 581, endPoint x: 714, endPoint y: 602, distance: 280.8
click at [610, 756] on html "View map Close panel YourPeer [GEOGRAPHIC_DATA] Quick Exit Single Adult Familie…" at bounding box center [784, 391] width 1568 height 782
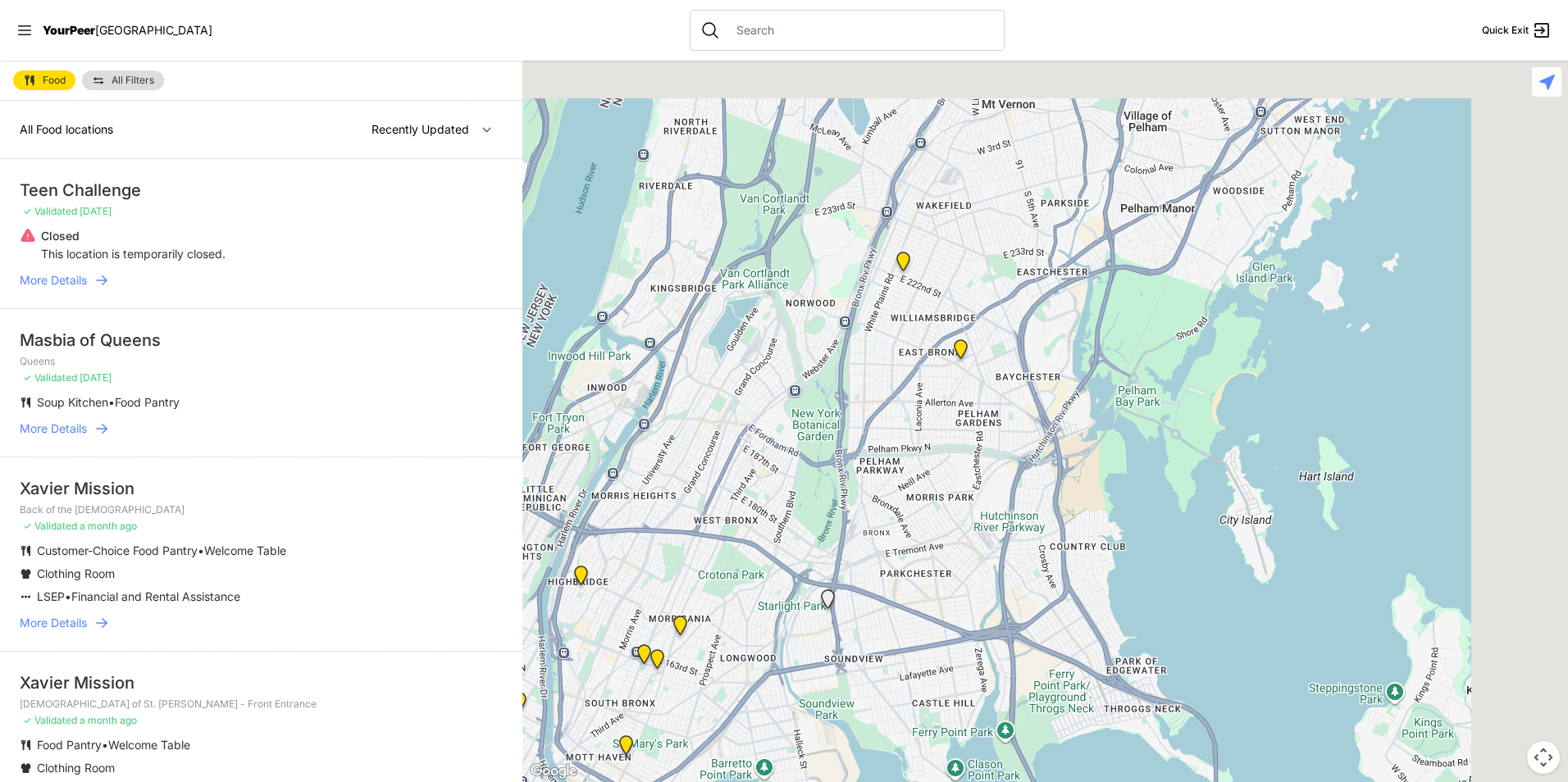
drag, startPoint x: 899, startPoint y: 358, endPoint x: 604, endPoint y: 771, distance: 507.5
click at [604, 756] on div at bounding box center [1045, 421] width 1046 height 722
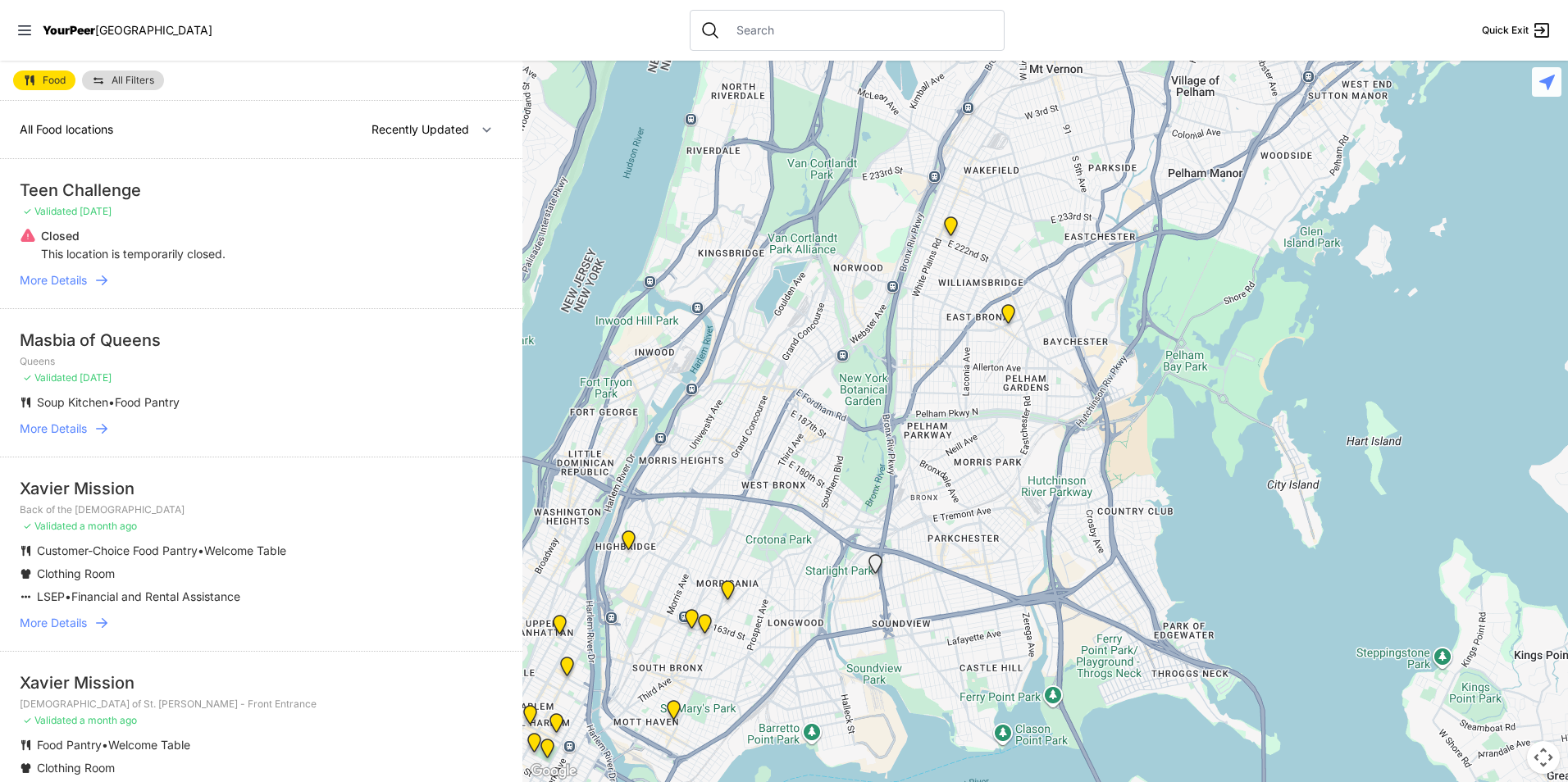
drag, startPoint x: 680, startPoint y: 663, endPoint x: 815, endPoint y: 535, distance: 186.0
click at [815, 535] on div at bounding box center [1045, 421] width 1046 height 722
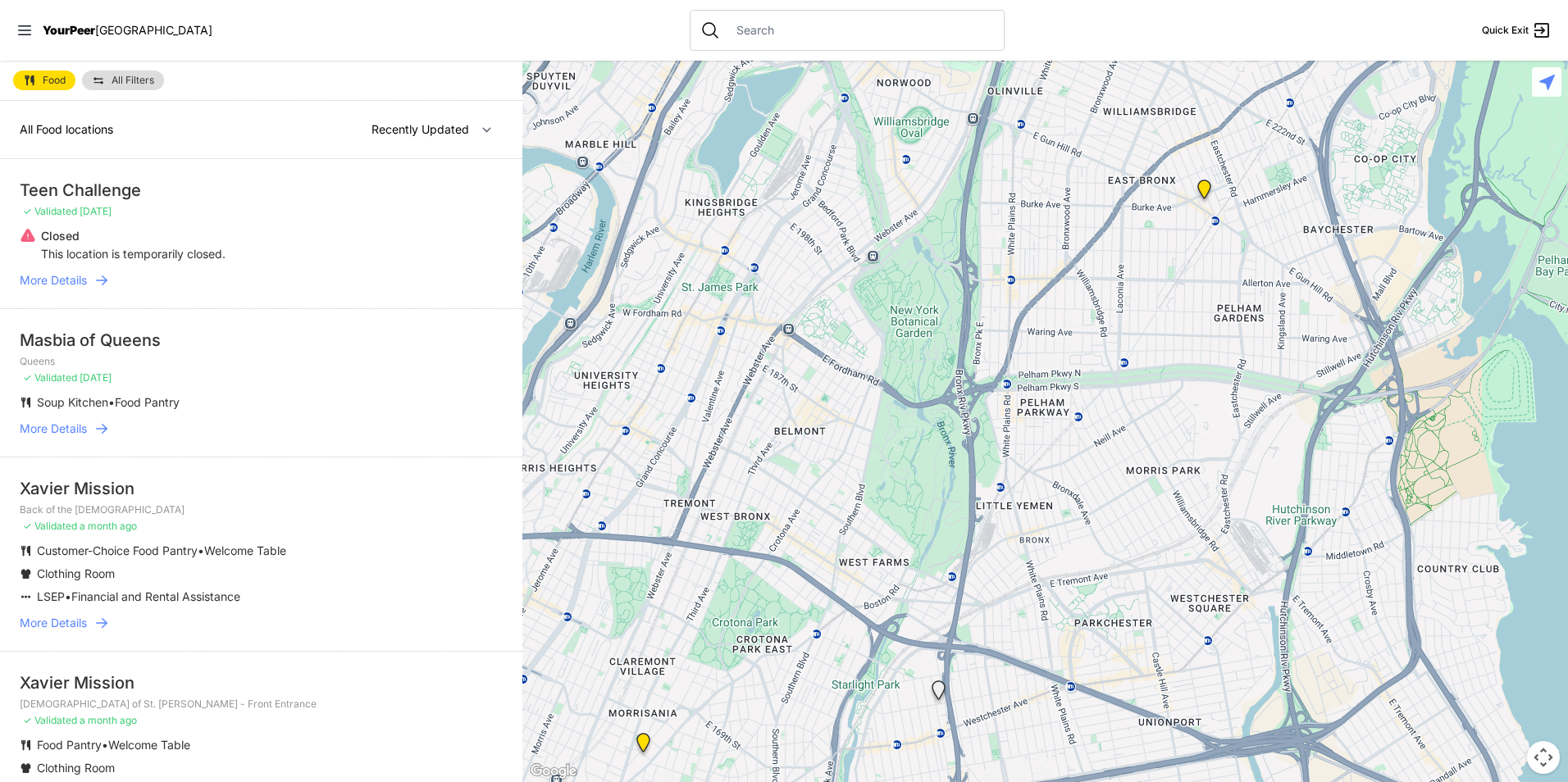
drag, startPoint x: 1203, startPoint y: 285, endPoint x: 1082, endPoint y: 543, distance: 285.0
click at [1082, 543] on div at bounding box center [1045, 421] width 1046 height 722
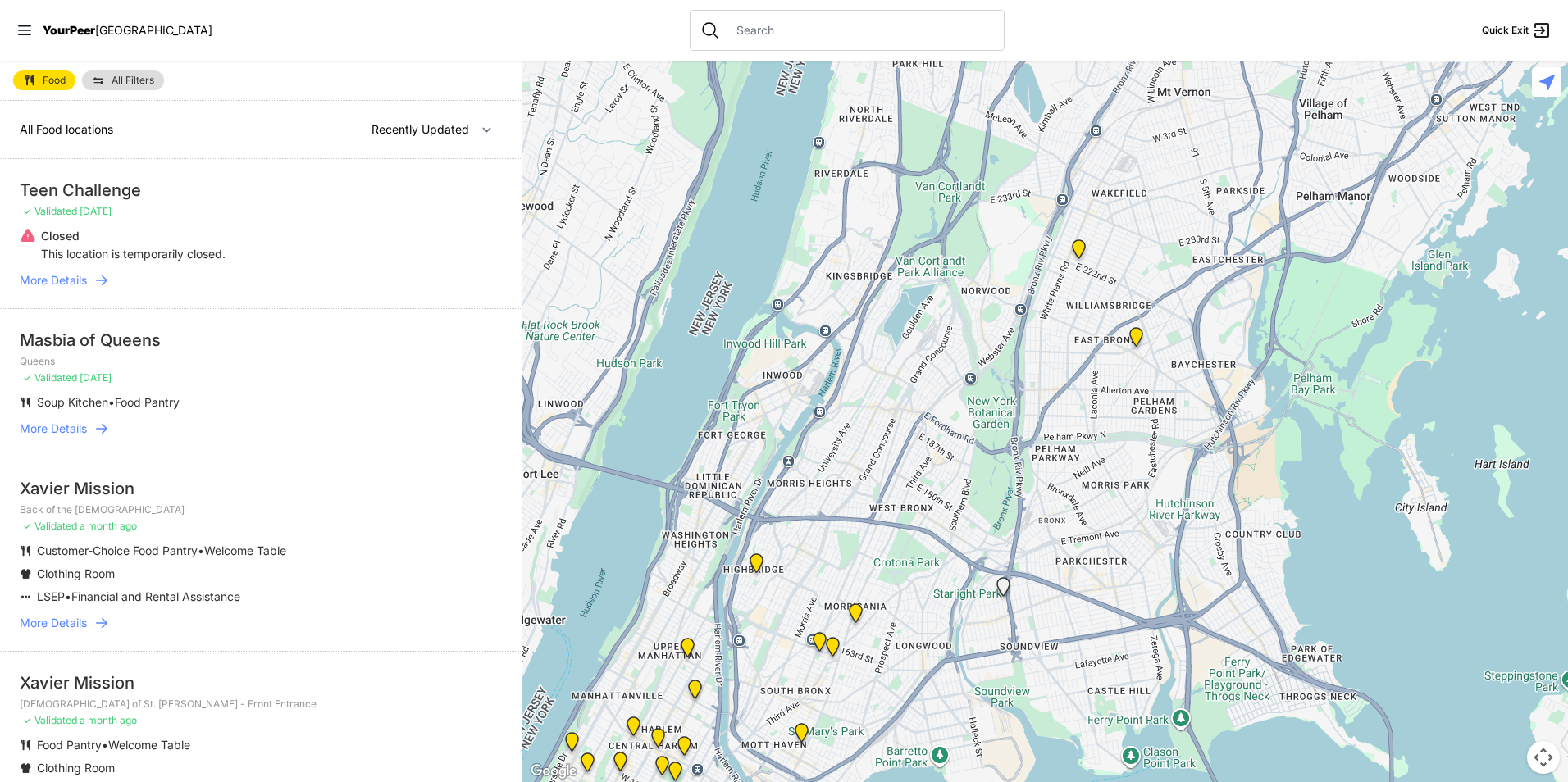
click at [65, 77] on span "Food" at bounding box center [54, 80] width 23 height 10
select select "recentlyUpdated"
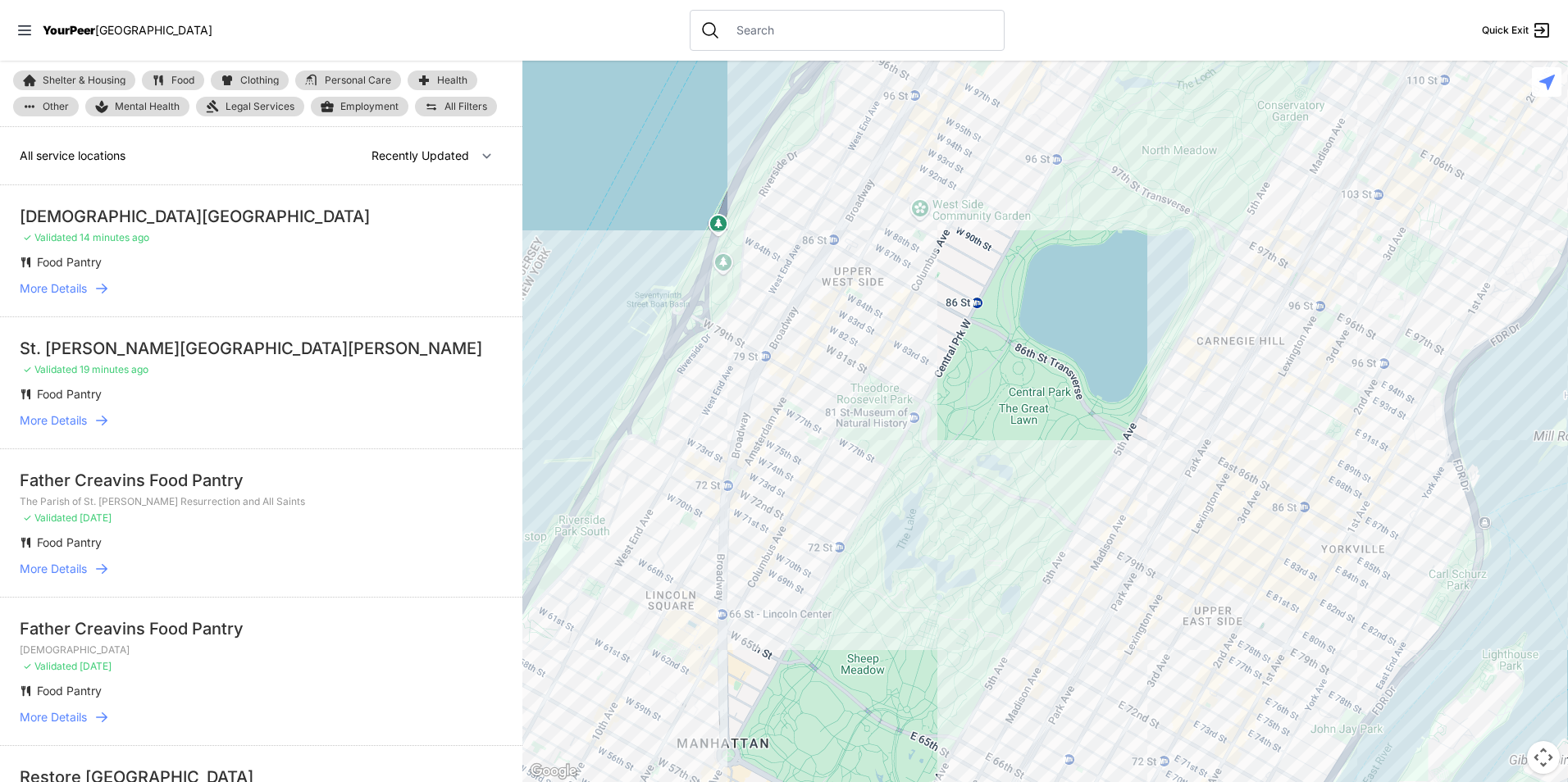
click at [263, 75] on span "Clothing" at bounding box center [259, 80] width 39 height 10
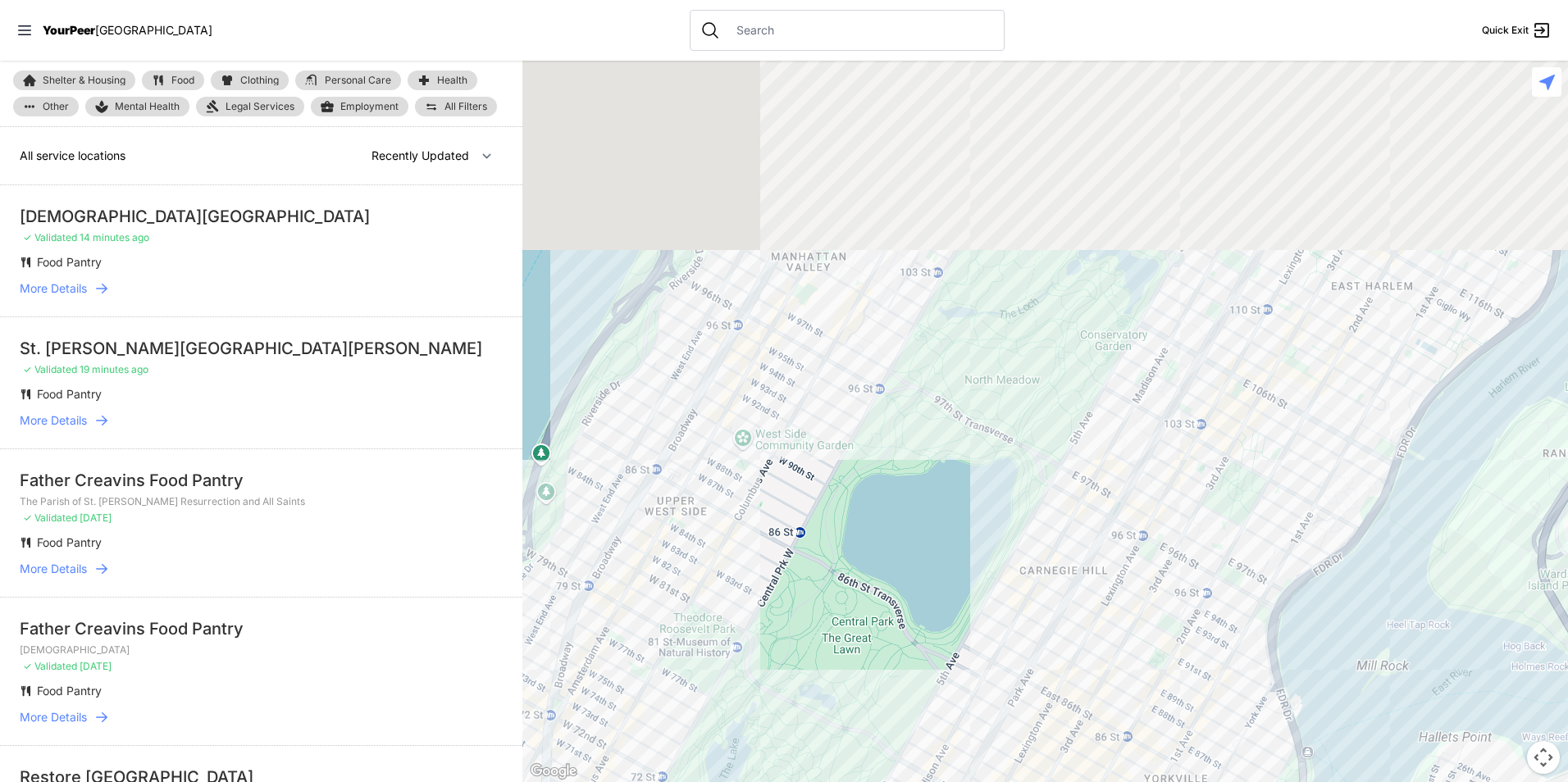
drag, startPoint x: 1179, startPoint y: 244, endPoint x: 749, endPoint y: 700, distance: 626.8
click at [755, 700] on div at bounding box center [1045, 421] width 1046 height 722
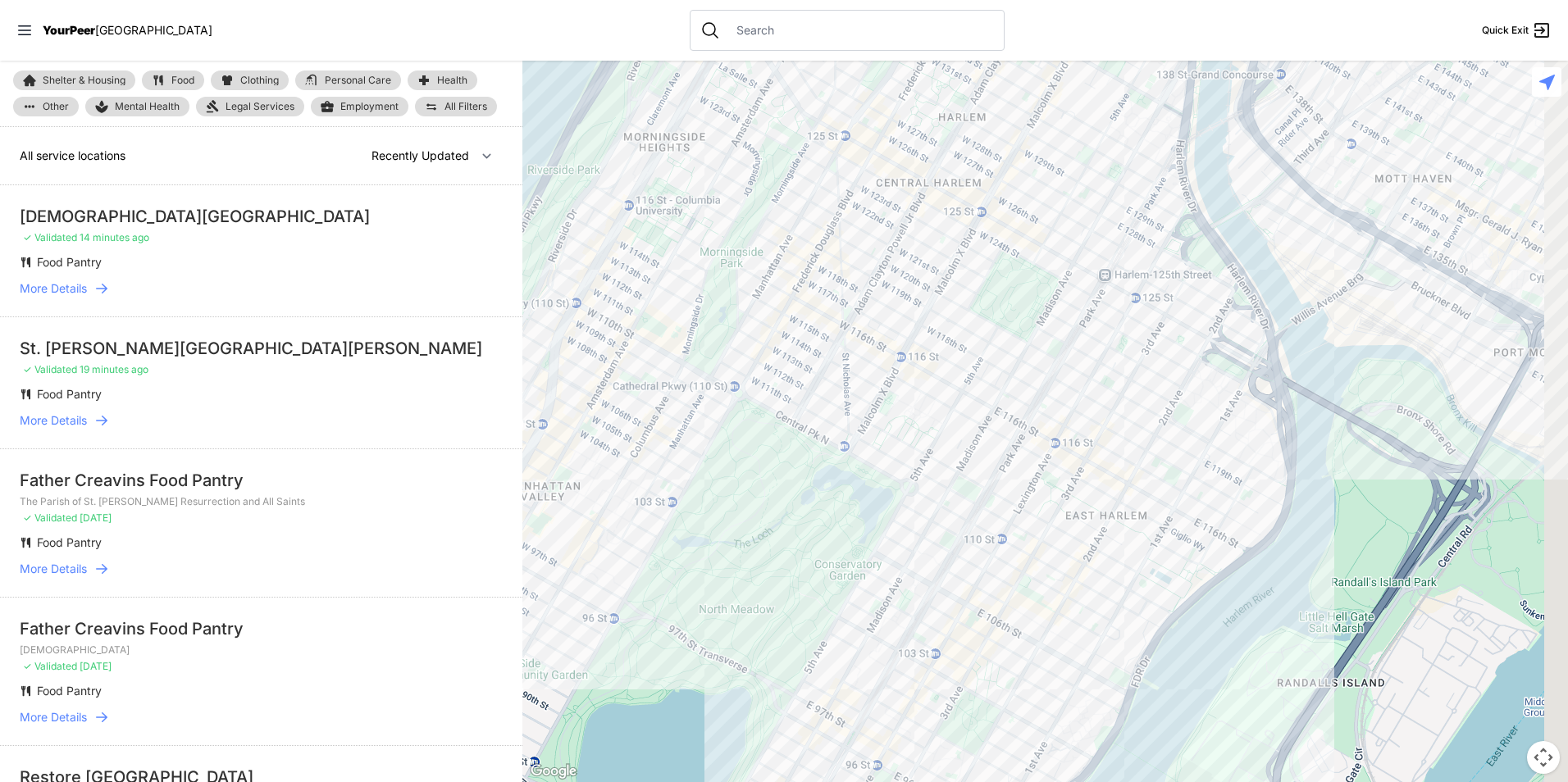
select select "recentlyUpdated"
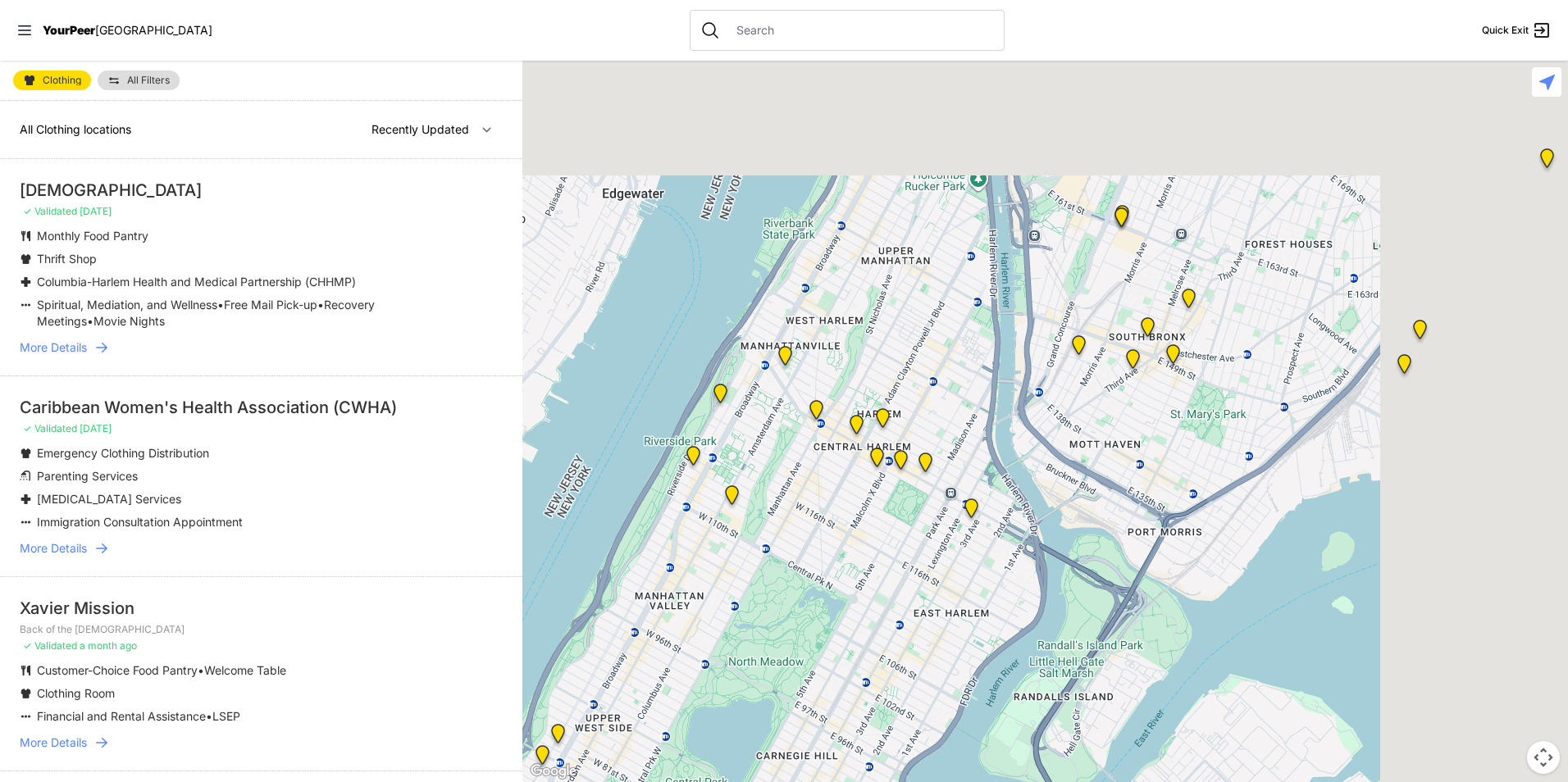
drag, startPoint x: 1291, startPoint y: 427, endPoint x: 872, endPoint y: 747, distance: 527.2
click at [909, 750] on div at bounding box center [1045, 421] width 1046 height 722
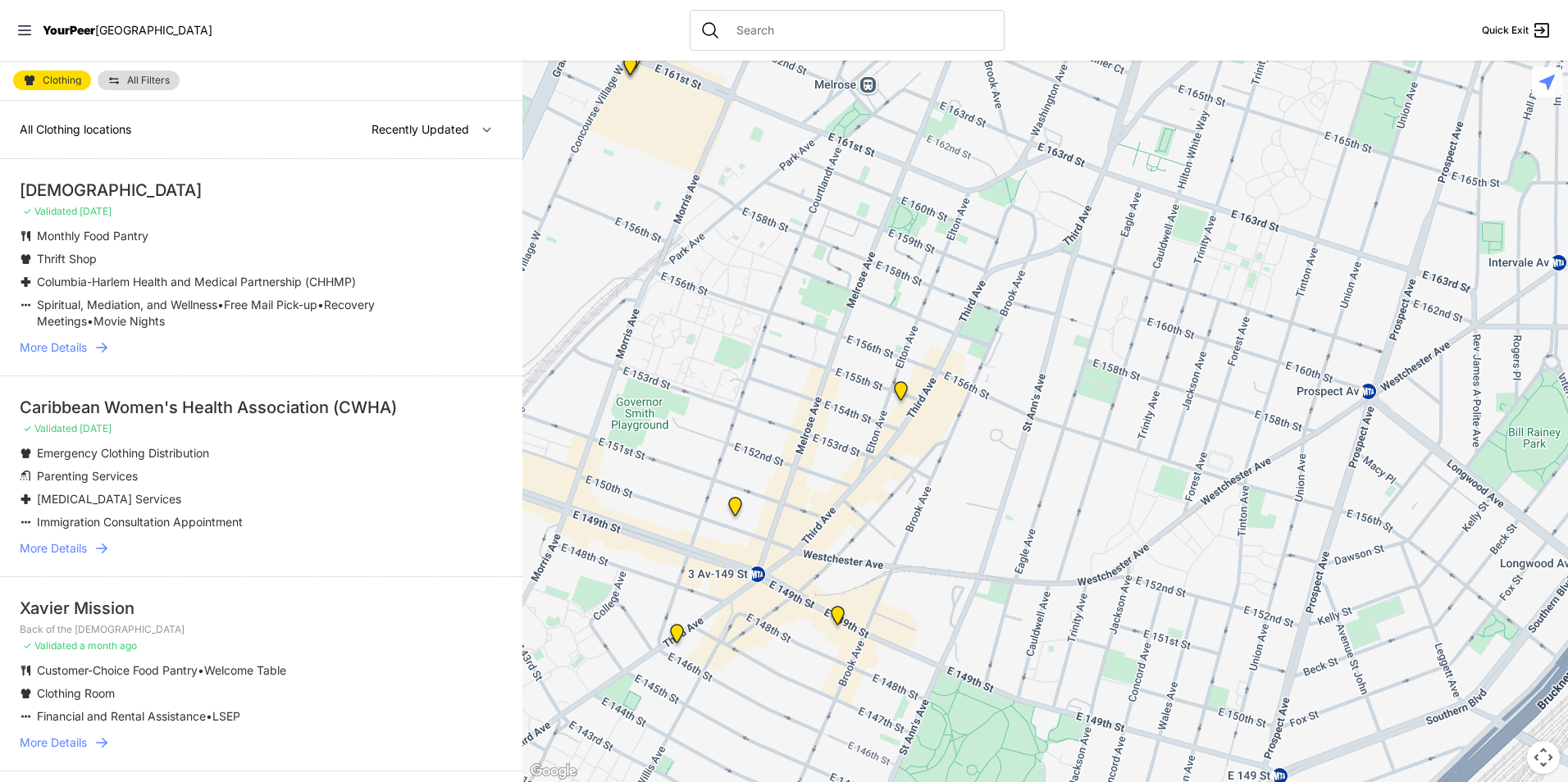
click at [898, 386] on img "Bronx Youth Center (BYC)" at bounding box center [901, 393] width 34 height 39
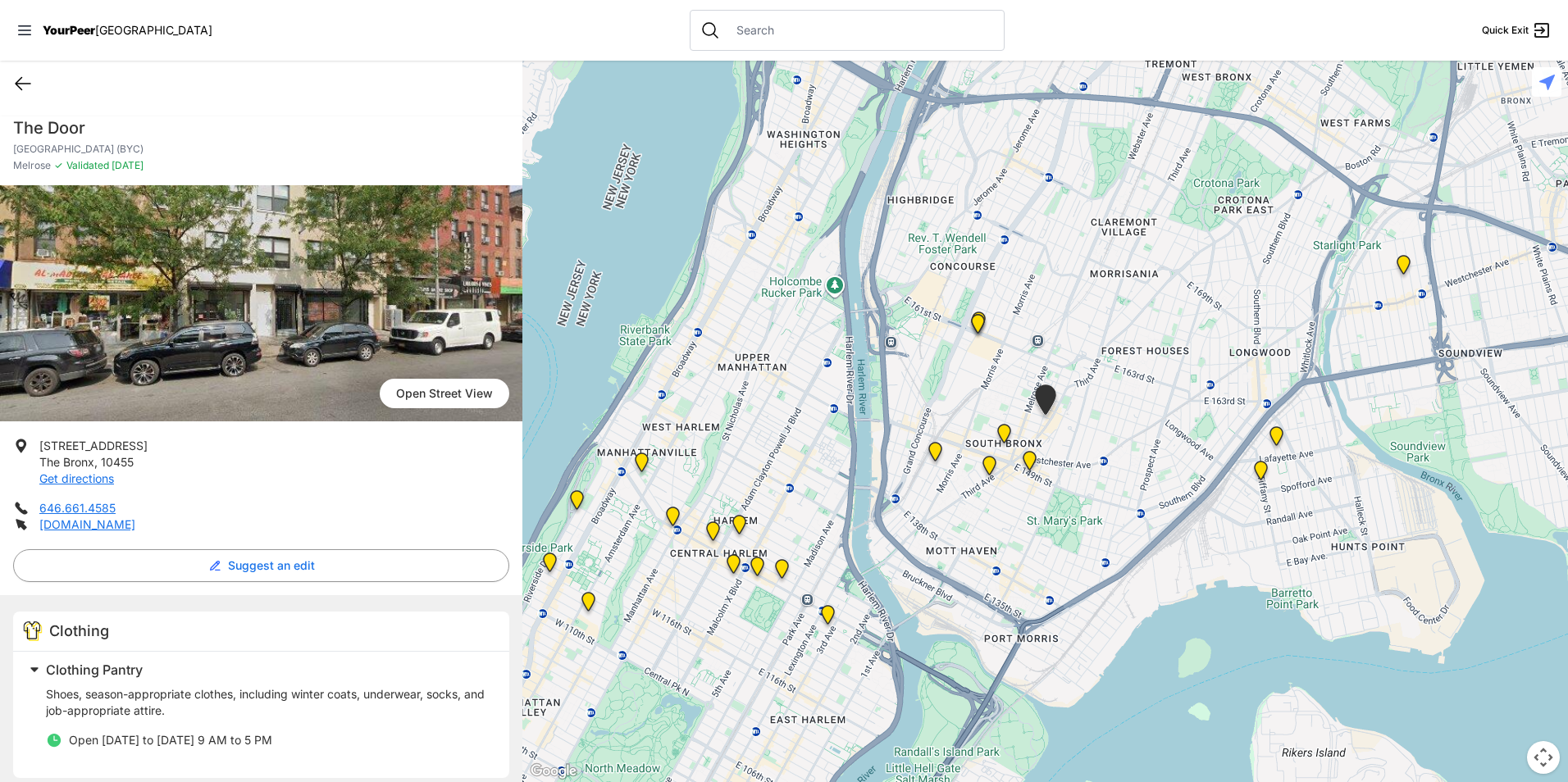
click at [18, 87] on icon at bounding box center [23, 84] width 15 height 12
select select "recentlyUpdated"
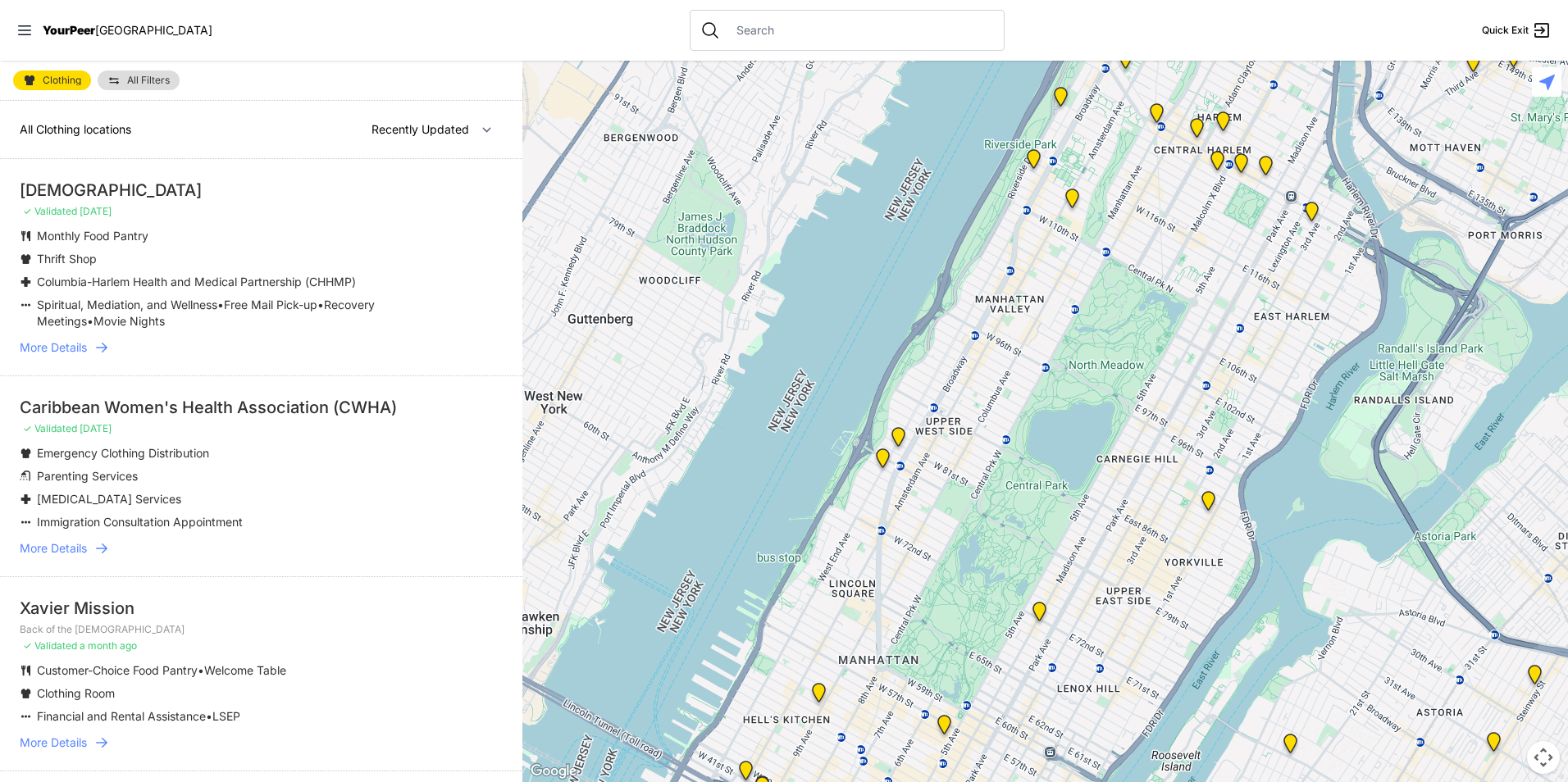
drag, startPoint x: 1096, startPoint y: 354, endPoint x: 499, endPoint y: 761, distance: 722.5
click at [517, 737] on main "Clothing All Filters All Clothing locations Nearby Recently Updated Most Servic…" at bounding box center [784, 421] width 1568 height 722
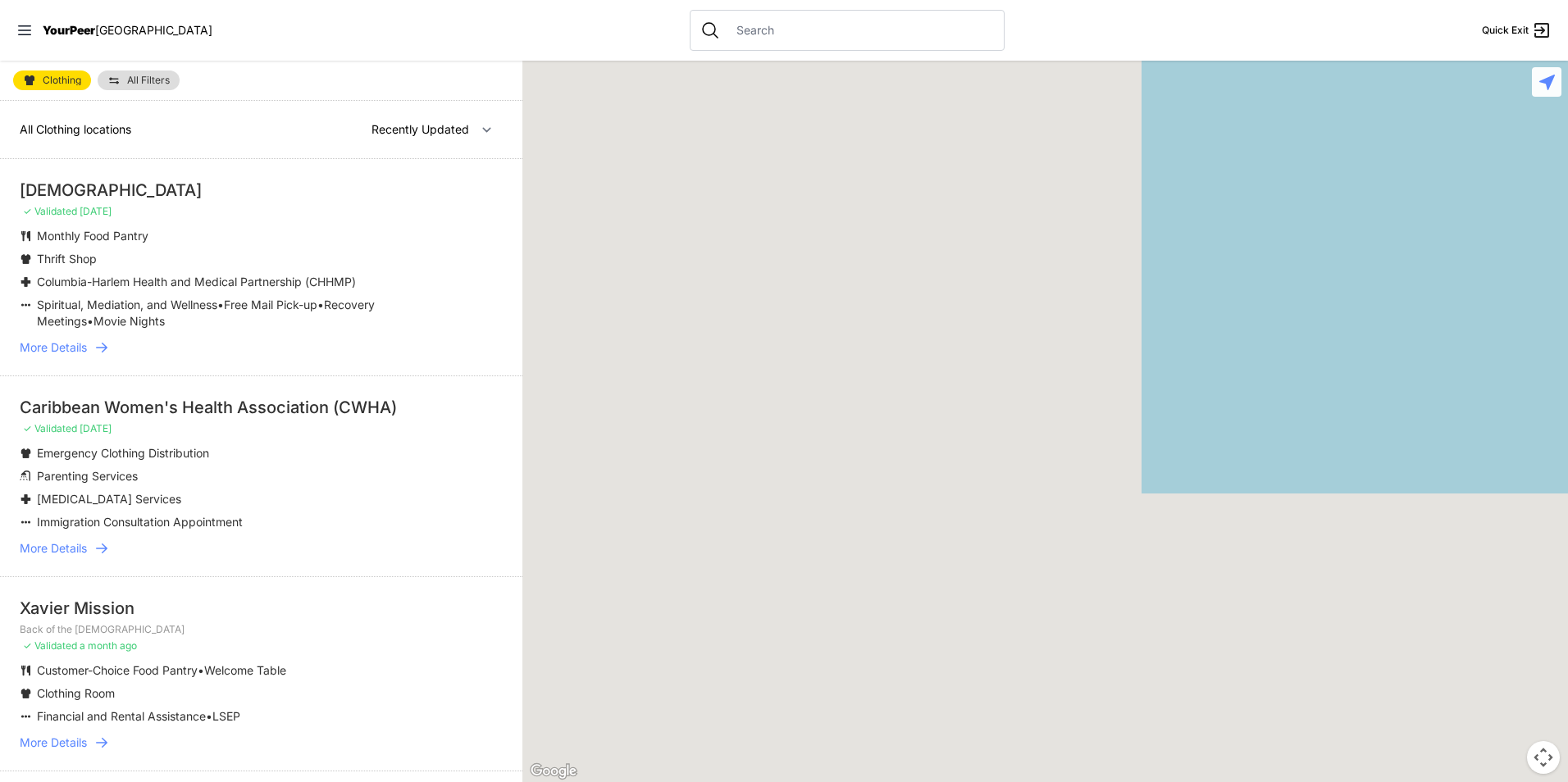
drag, startPoint x: 620, startPoint y: 580, endPoint x: 869, endPoint y: 354, distance: 336.3
click at [868, 355] on div at bounding box center [1045, 421] width 1046 height 722
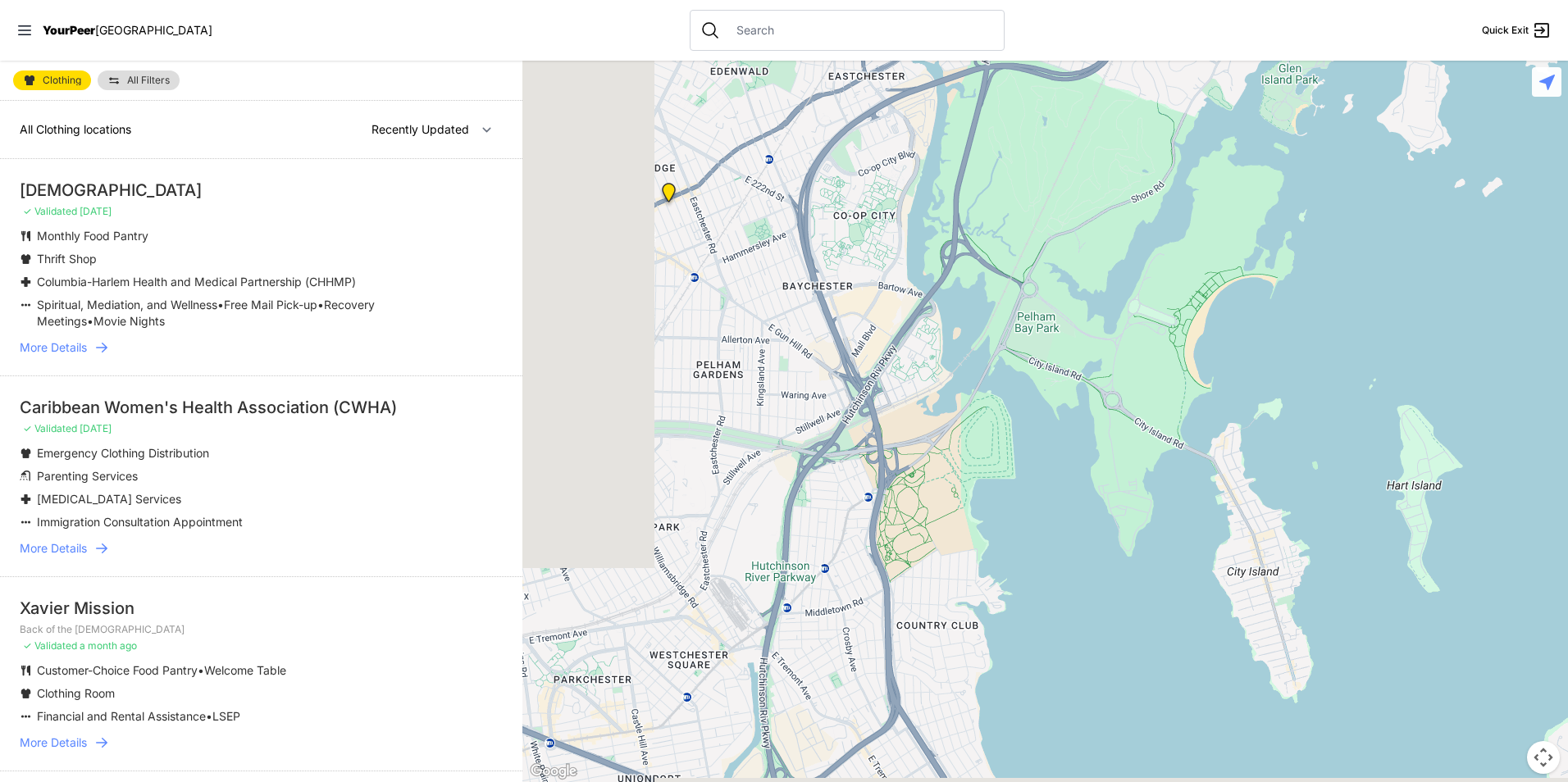
drag, startPoint x: 683, startPoint y: 572, endPoint x: 1193, endPoint y: 314, distance: 571.5
click at [1192, 314] on div at bounding box center [1045, 421] width 1046 height 722
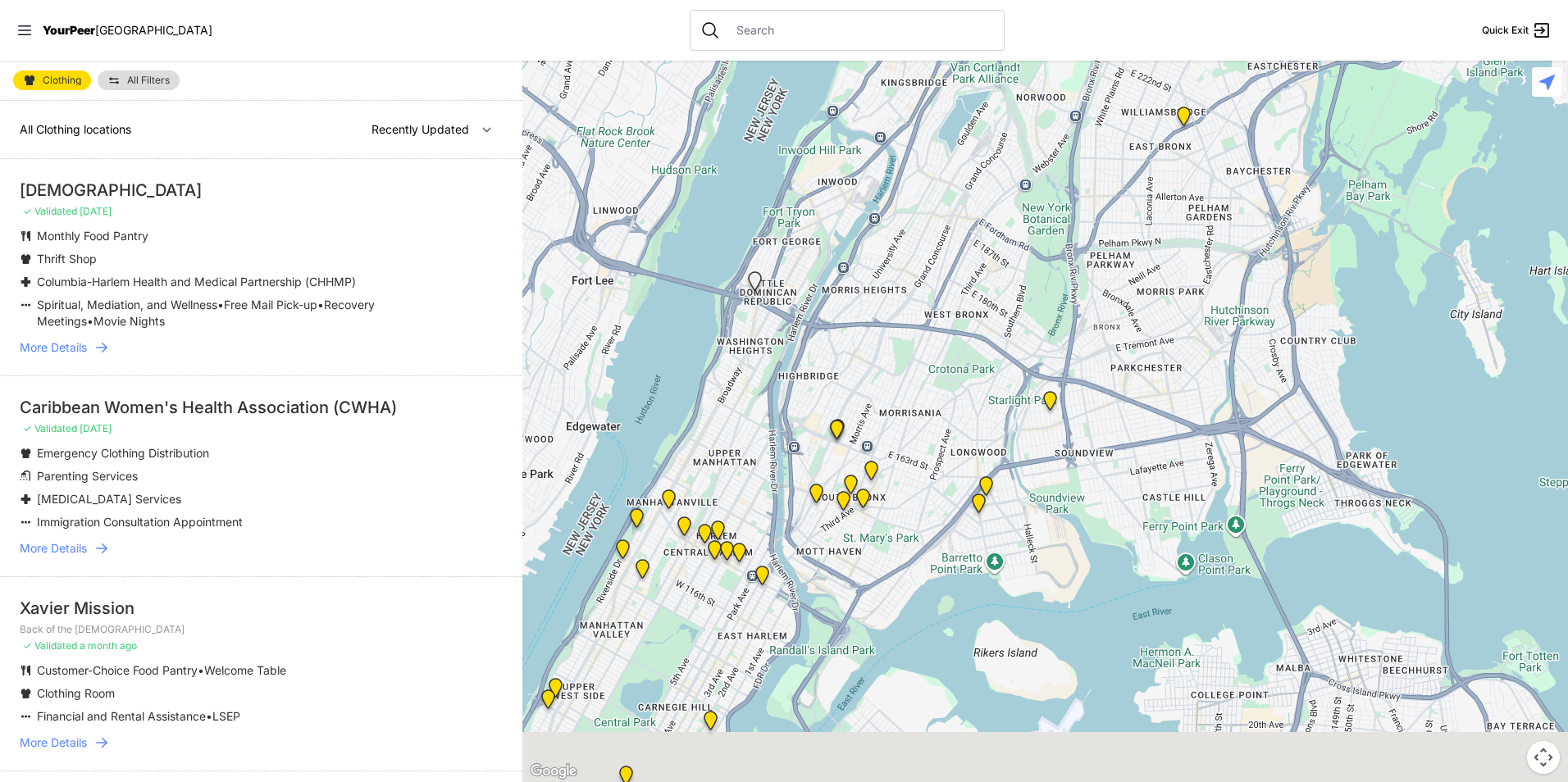
drag, startPoint x: 898, startPoint y: 549, endPoint x: 1032, endPoint y: 384, distance: 212.6
click at [1032, 384] on div at bounding box center [1045, 421] width 1046 height 722
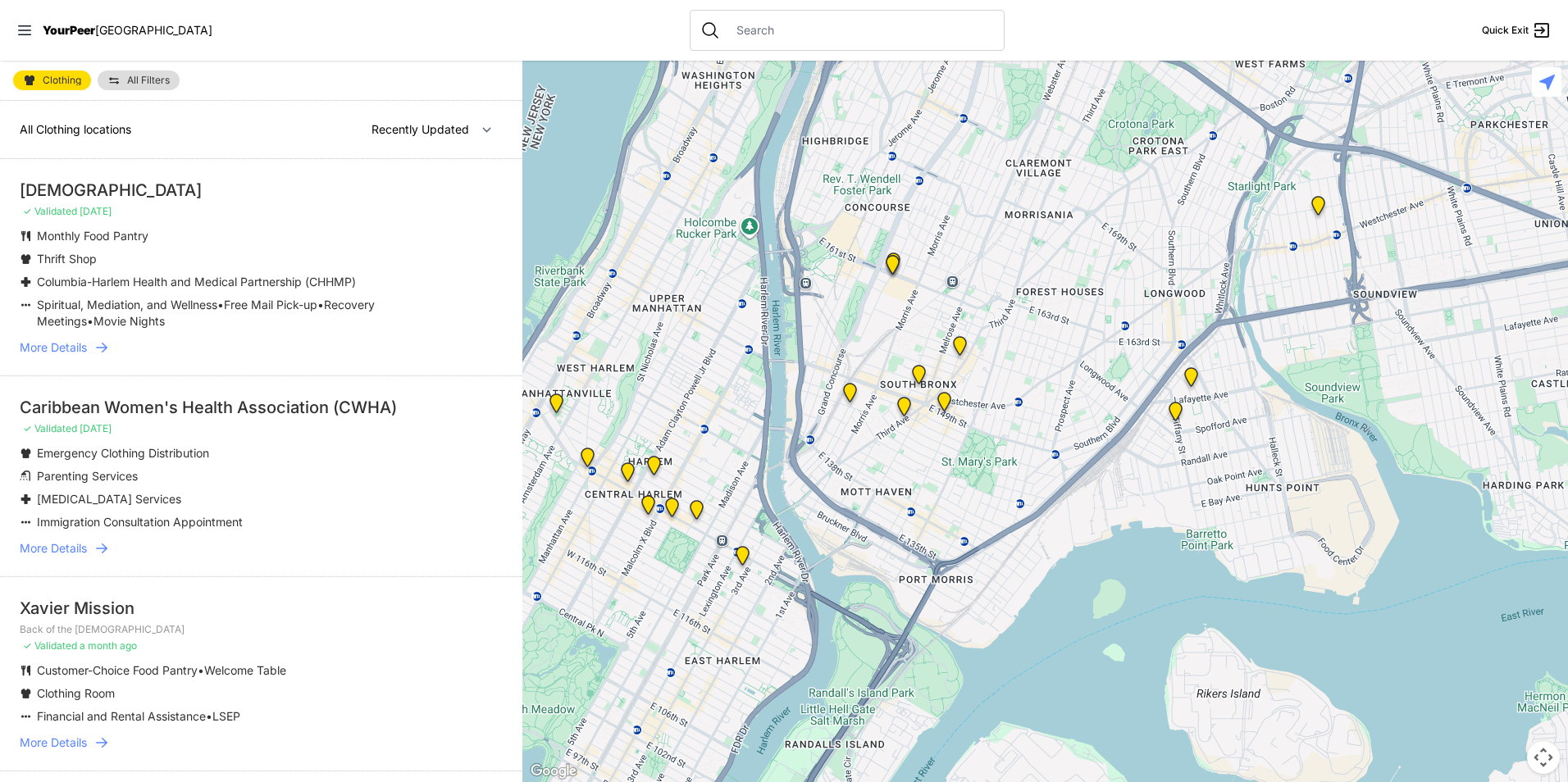
drag, startPoint x: 728, startPoint y: 538, endPoint x: 941, endPoint y: 383, distance: 263.4
click at [941, 383] on div at bounding box center [1045, 421] width 1046 height 722
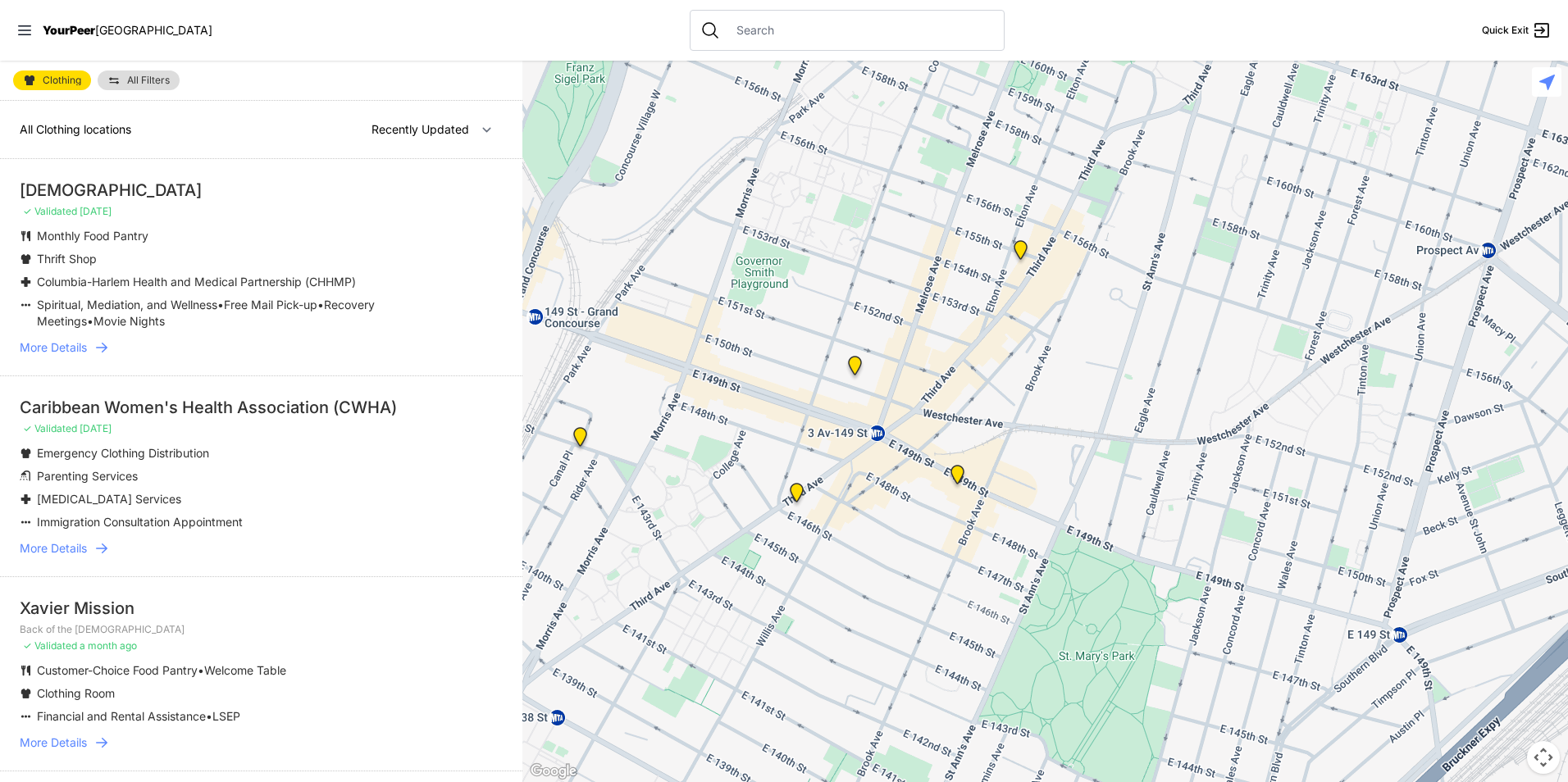
click at [854, 364] on img "The Bronx" at bounding box center [854, 368] width 34 height 39
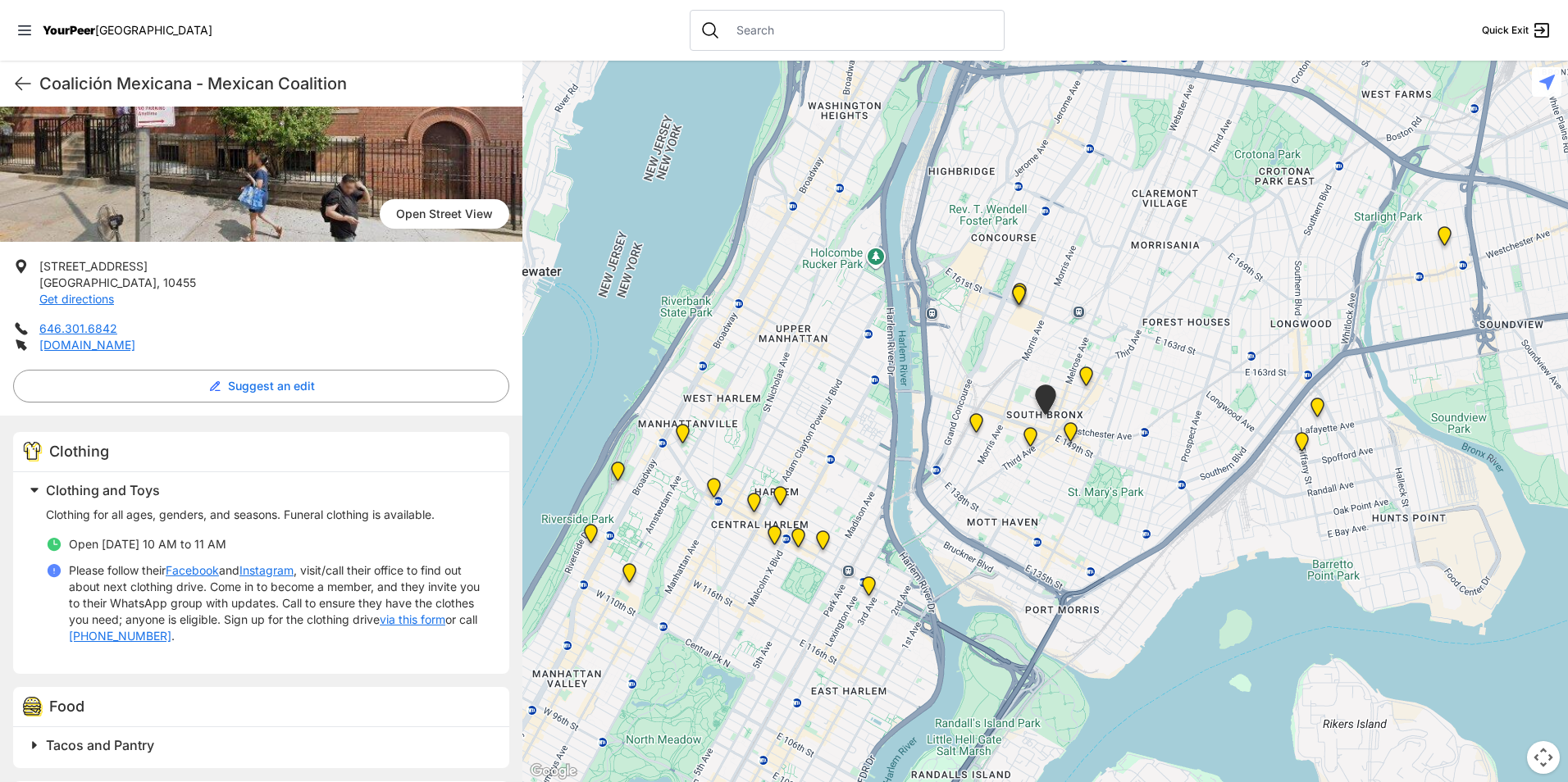
scroll to position [454, 0]
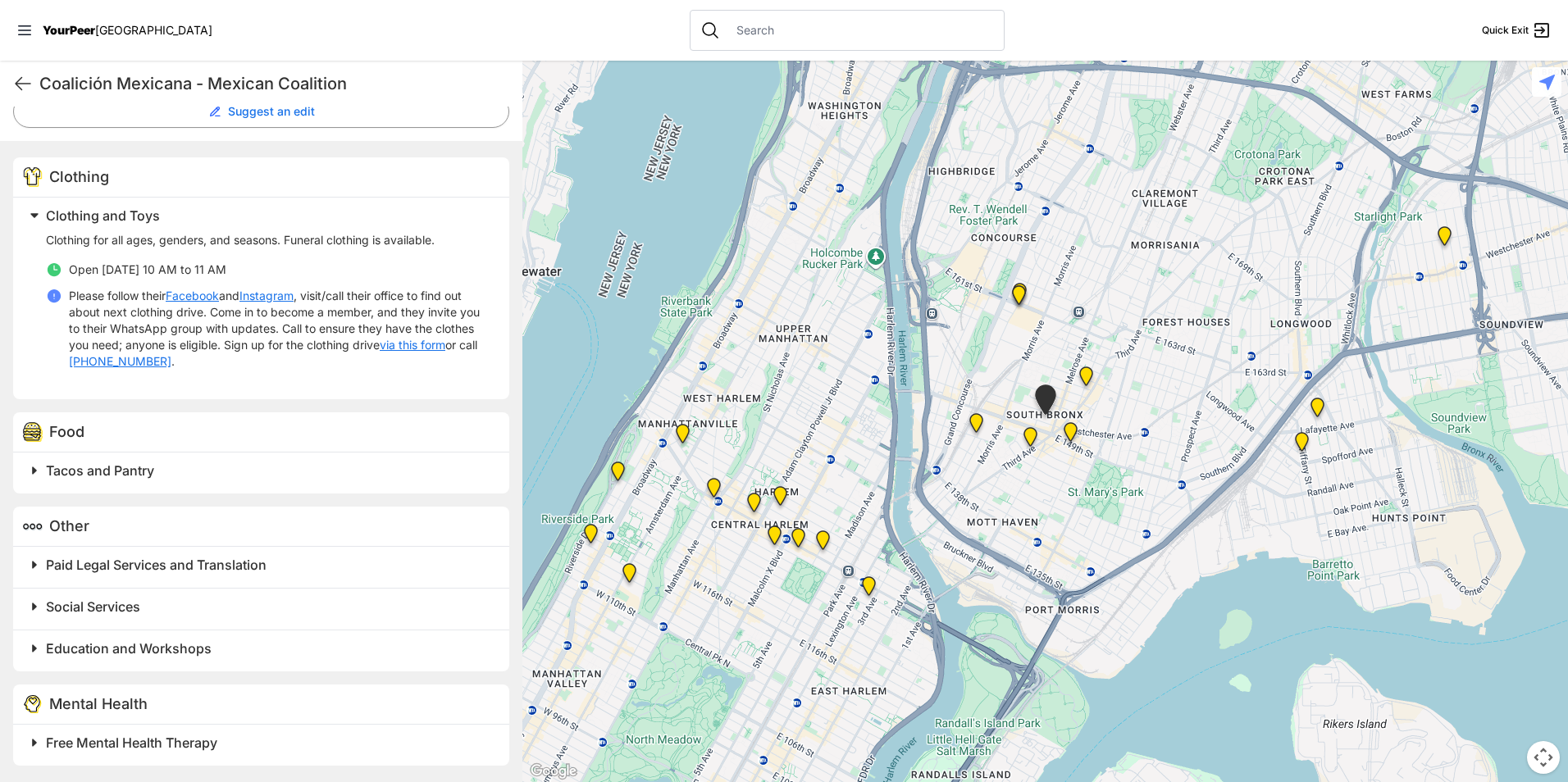
click at [281, 483] on div "Tacos and Pantry" at bounding box center [261, 472] width 496 height 41
click at [284, 466] on h2 "Tacos and Pantry" at bounding box center [267, 471] width 443 height 20
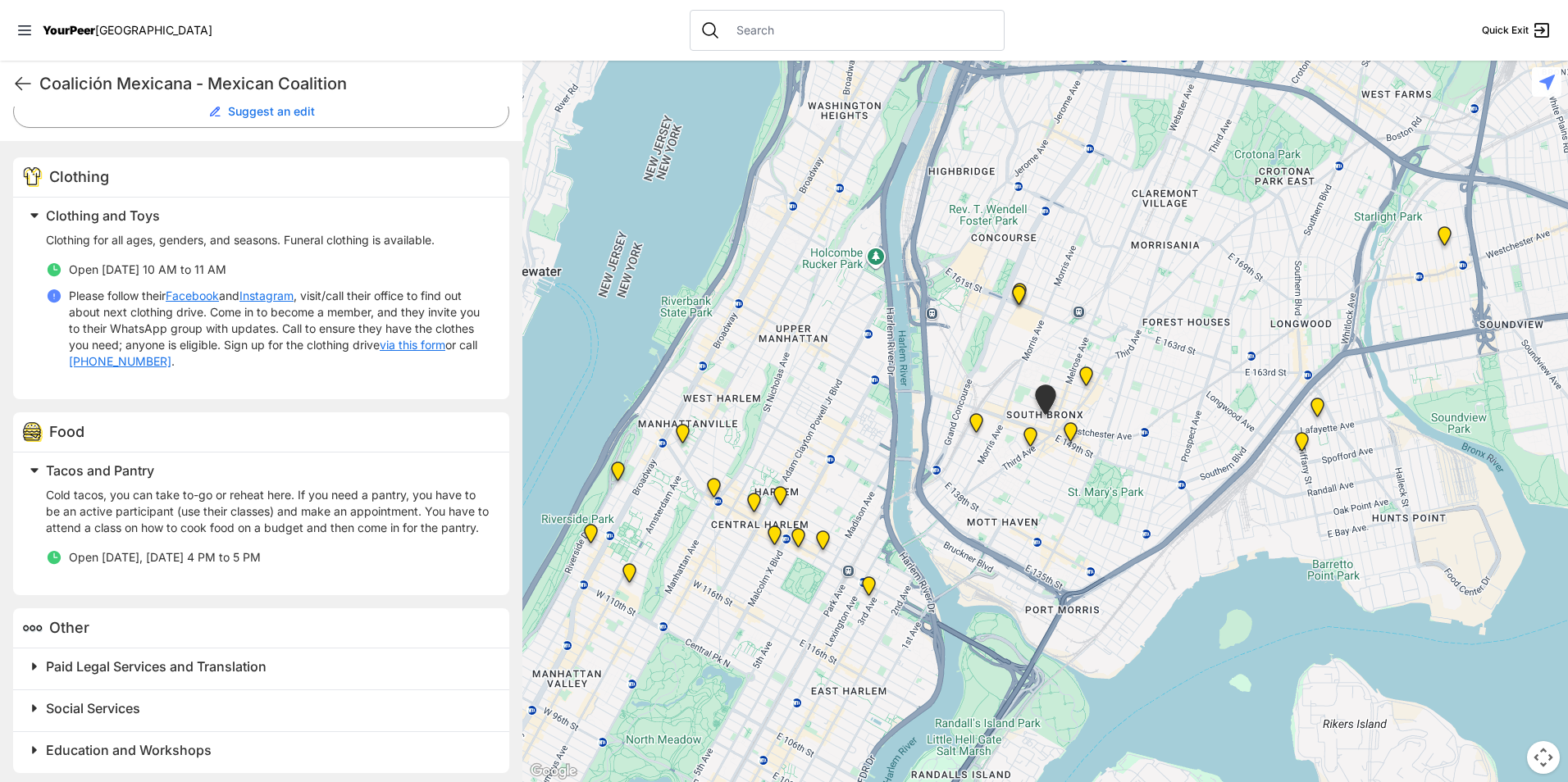
click at [280, 463] on h2 "Tacos and Pantry" at bounding box center [267, 471] width 443 height 20
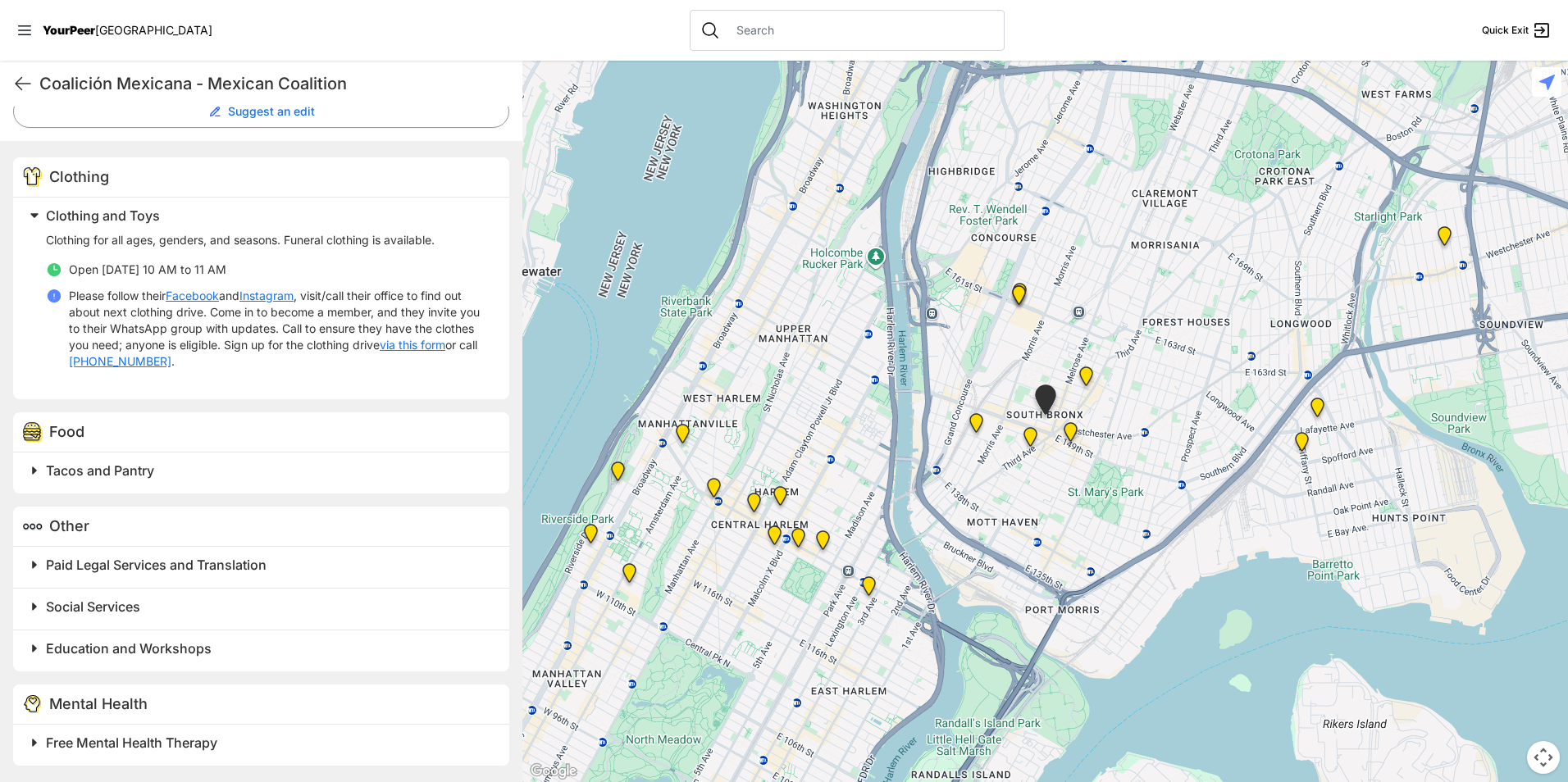
click at [1072, 430] on img "The Bronx Pride Center" at bounding box center [1070, 435] width 34 height 39
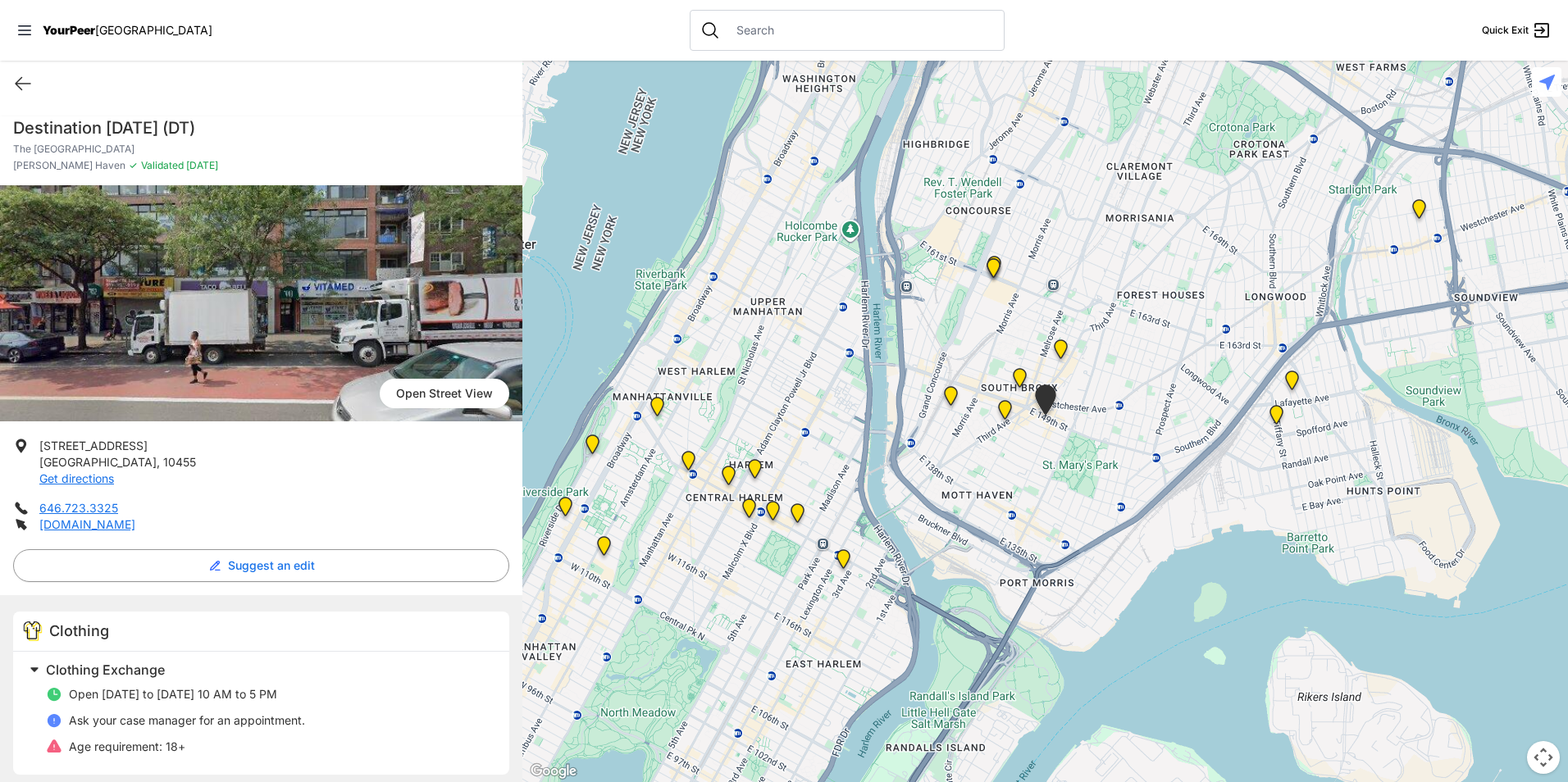
click at [998, 408] on img at bounding box center [1004, 413] width 34 height 39
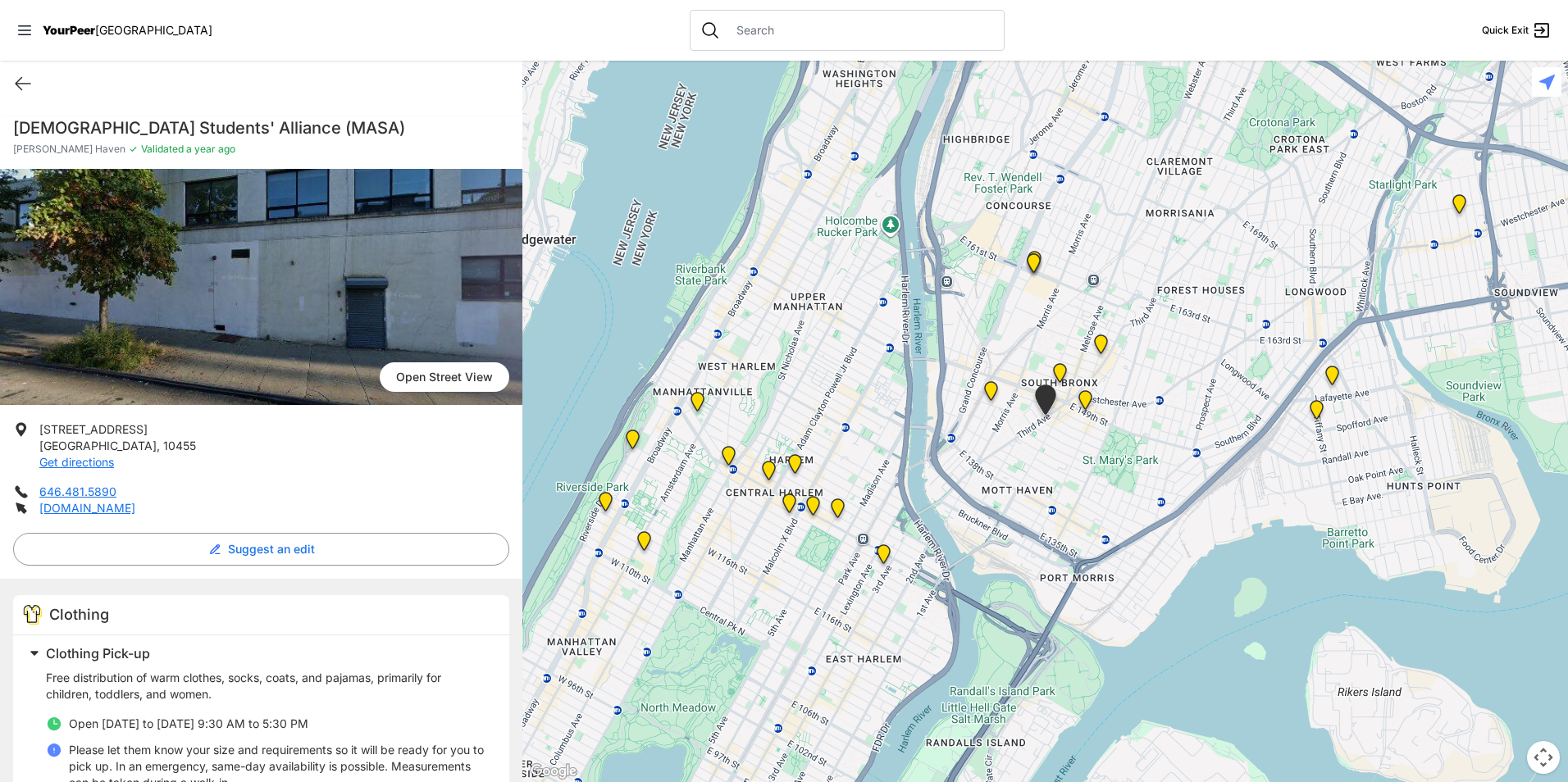
click at [174, 121] on h1 "[DEMOGRAPHIC_DATA] Students' Alliance (MASA)" at bounding box center [261, 128] width 496 height 23
copy div "[DEMOGRAPHIC_DATA] Students' Alliance (MASA)"
